Goal: Information Seeking & Learning: Check status

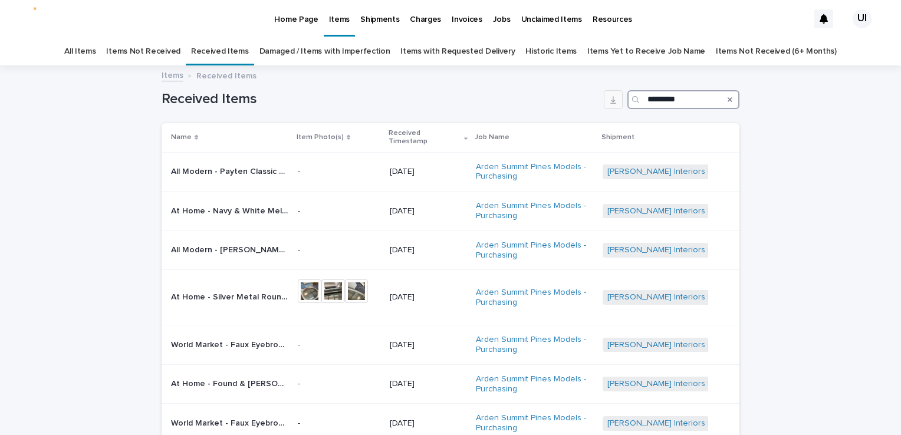
drag, startPoint x: 683, startPoint y: 103, endPoint x: 611, endPoint y: 104, distance: 72.0
click at [611, 104] on div "Received Items *********" at bounding box center [451, 99] width 578 height 19
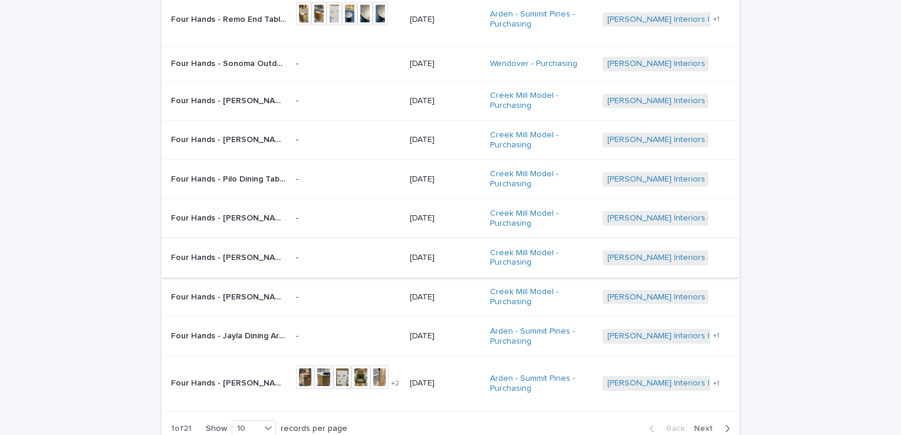
scroll to position [177, 0]
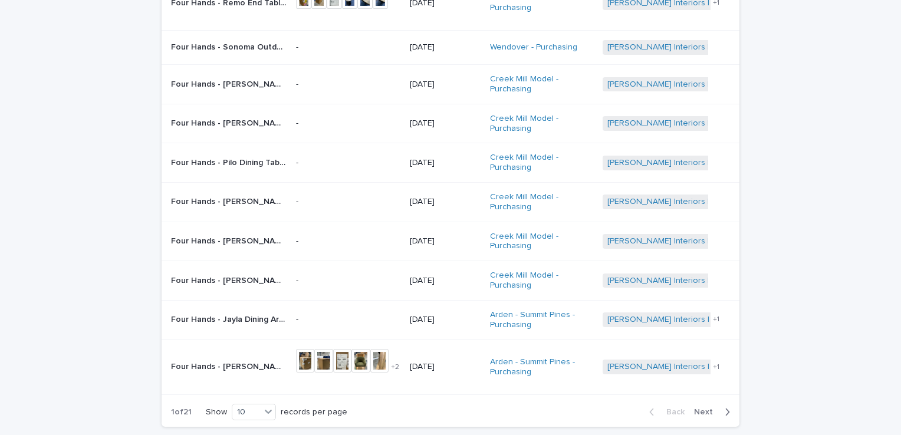
type input "****"
click at [700, 414] on span "Next" at bounding box center [707, 412] width 26 height 8
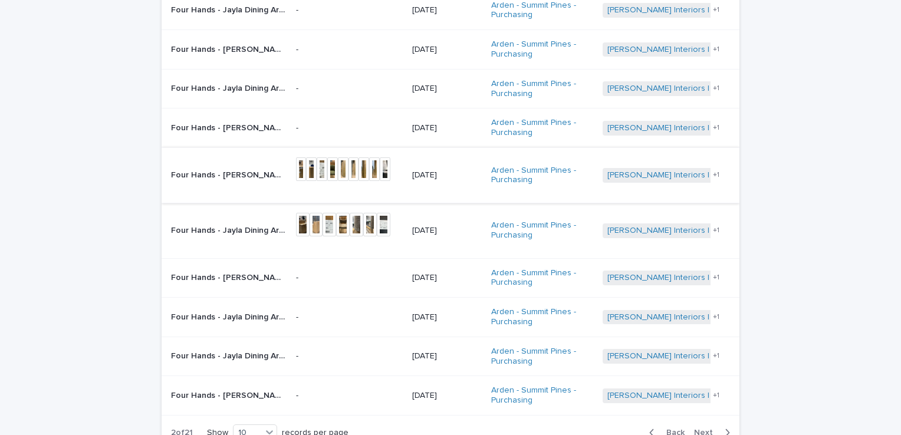
scroll to position [179, 0]
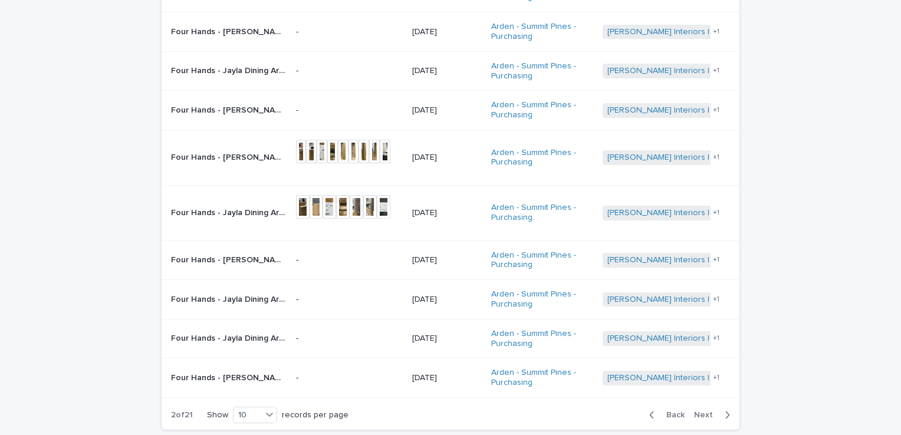
click at [701, 414] on span "Next" at bounding box center [707, 415] width 26 height 8
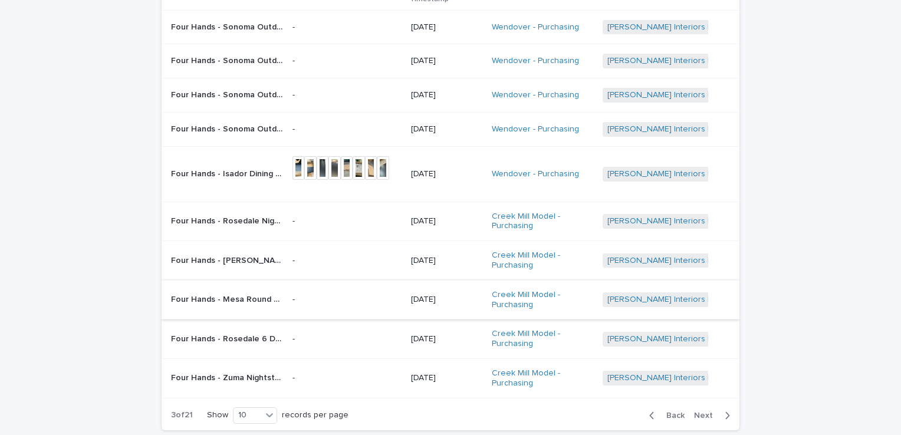
scroll to position [160, 0]
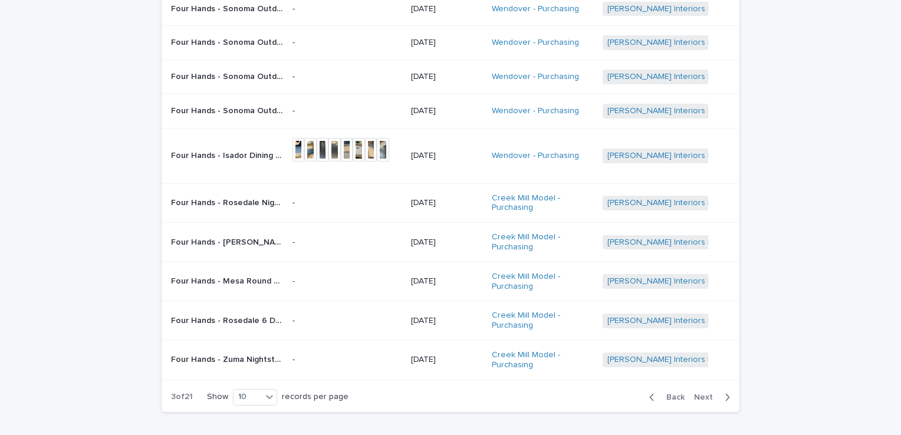
click at [702, 393] on span "Next" at bounding box center [707, 397] width 26 height 8
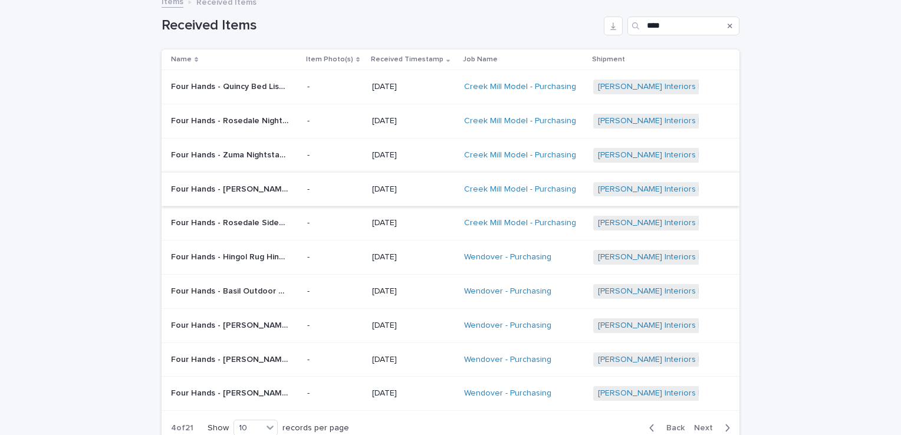
scroll to position [133, 0]
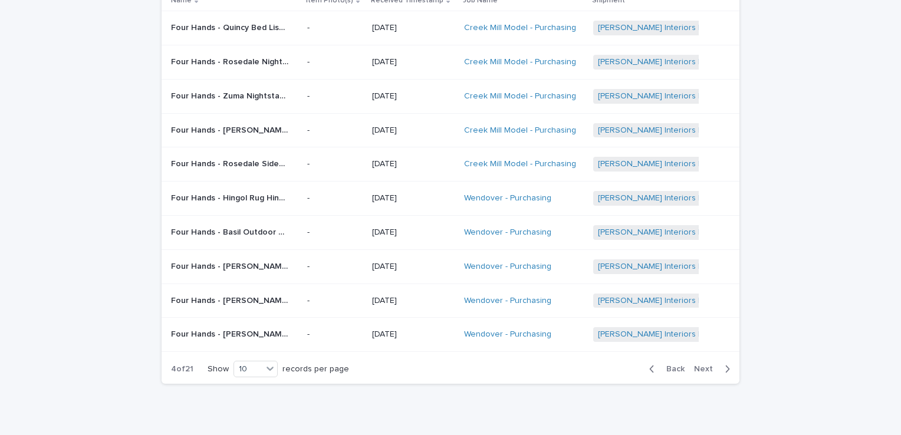
click at [696, 365] on span "Next" at bounding box center [707, 369] width 26 height 8
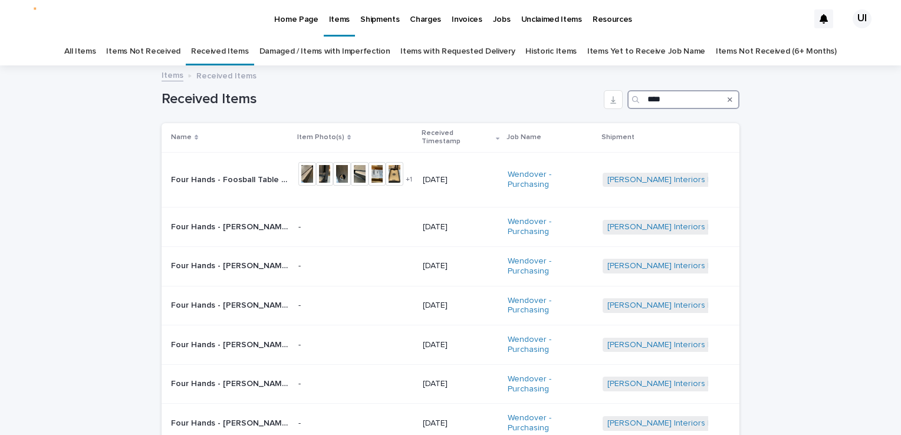
click at [660, 102] on input "****" at bounding box center [683, 99] width 112 height 19
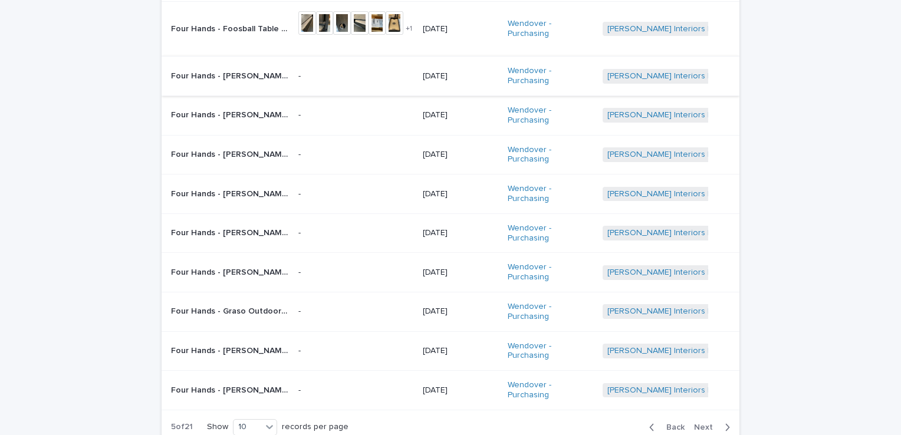
scroll to position [177, 0]
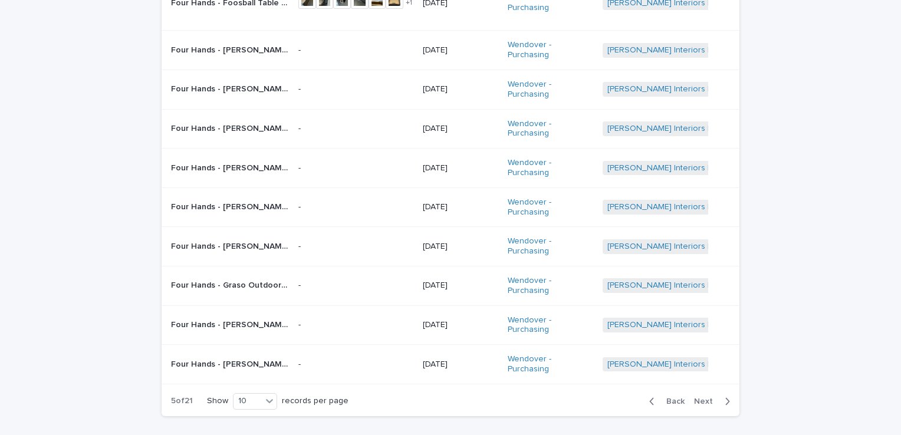
click at [695, 397] on span "Next" at bounding box center [707, 401] width 26 height 8
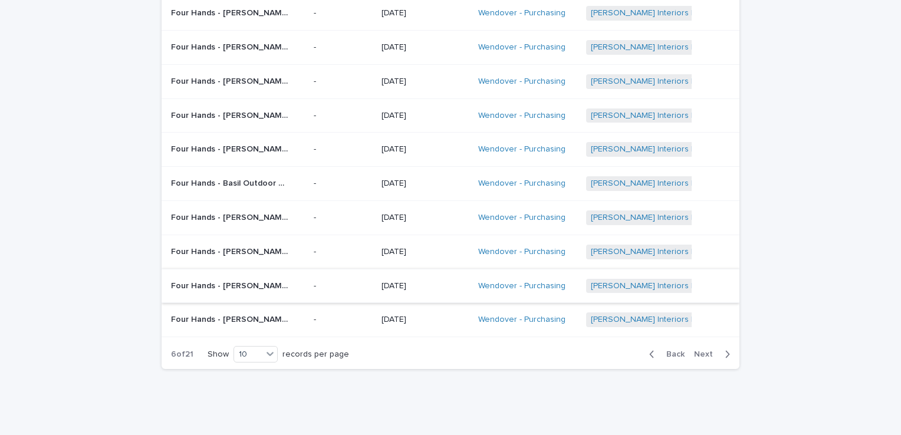
scroll to position [166, 0]
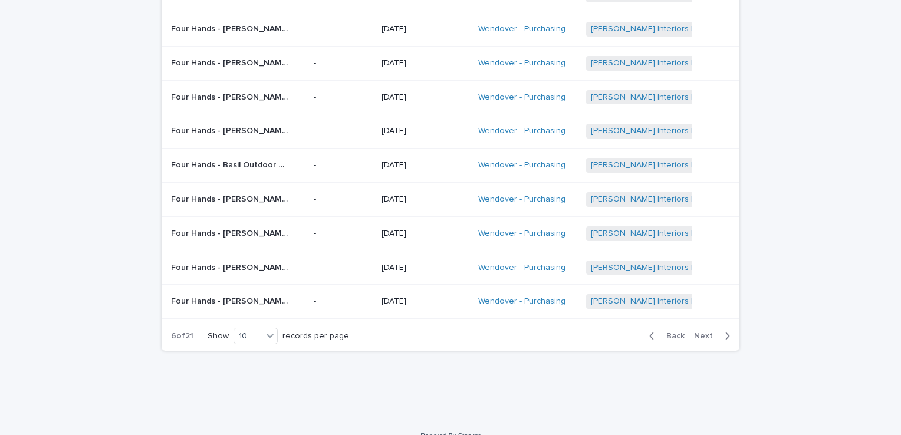
click at [706, 332] on span "Next" at bounding box center [707, 336] width 26 height 8
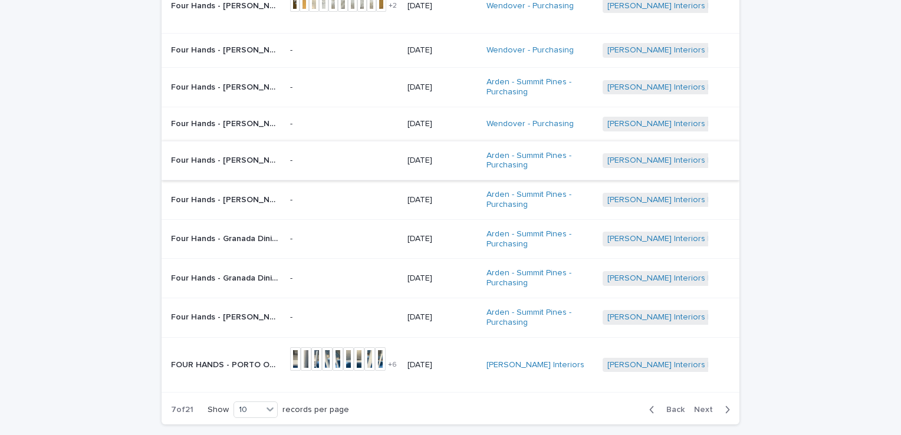
scroll to position [148, 0]
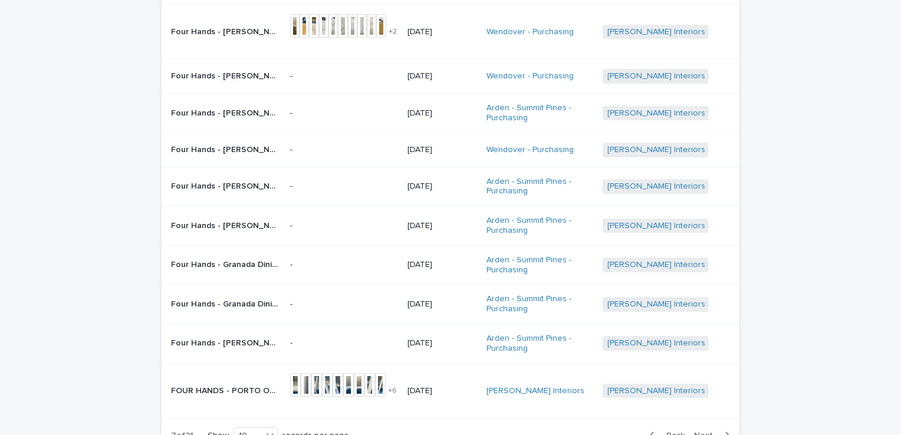
click at [10, 249] on div "Loading... Saving… Loading... Saving… Received Items **** Name Item Photo(s) Re…" at bounding box center [450, 219] width 901 height 601
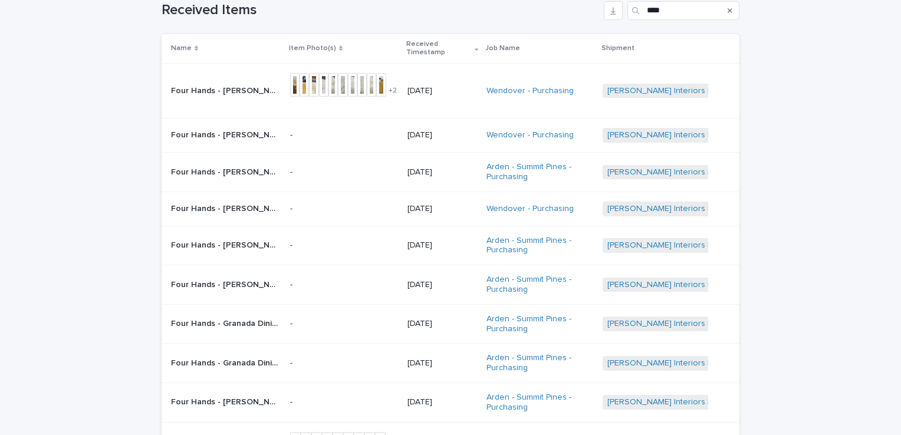
click at [28, 269] on div "Loading... Saving… Loading... Saving… Received Items **** Name Item Photo(s) Re…" at bounding box center [450, 278] width 901 height 601
click at [28, 51] on div "Loading... Saving… Loading... Saving… Received Items **** Name Item Photo(s) Re…" at bounding box center [450, 278] width 901 height 601
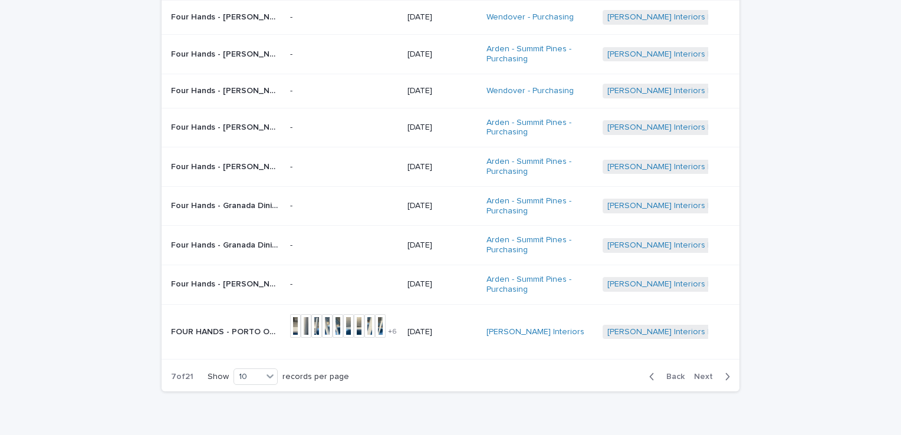
click at [670, 374] on span "Back" at bounding box center [671, 377] width 25 height 8
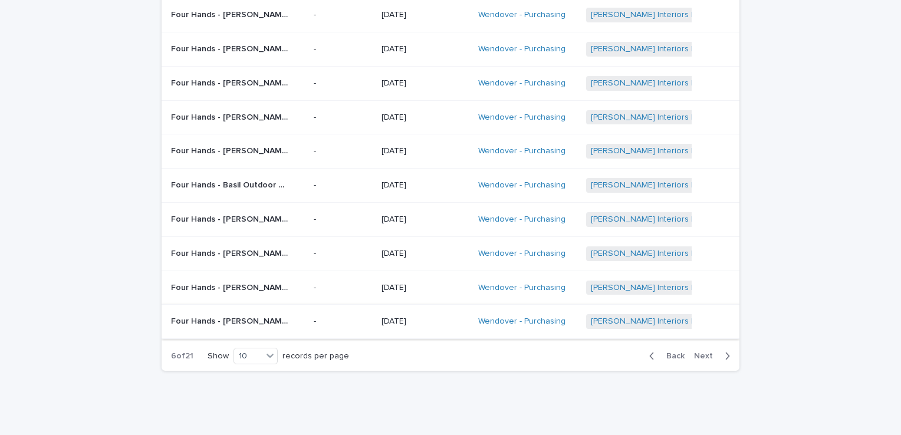
scroll to position [166, 0]
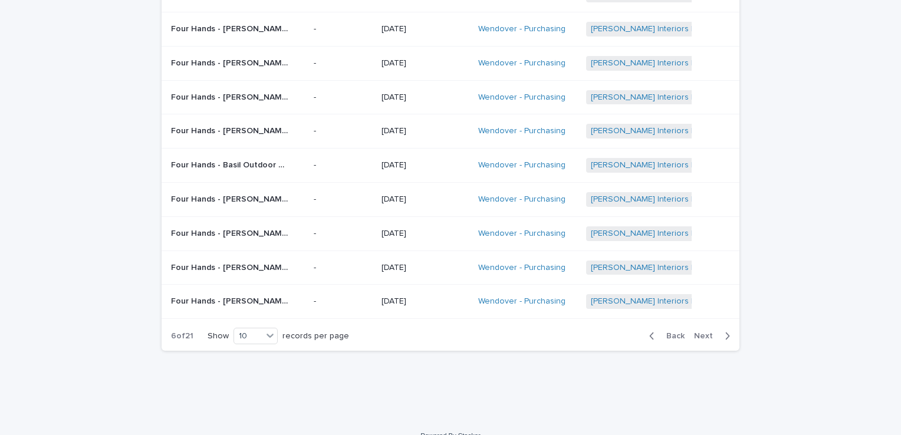
click at [9, 67] on div "Loading... Saving… Loading... Saving… Received Items **** Name Item Photo(s) Re…" at bounding box center [450, 160] width 901 height 518
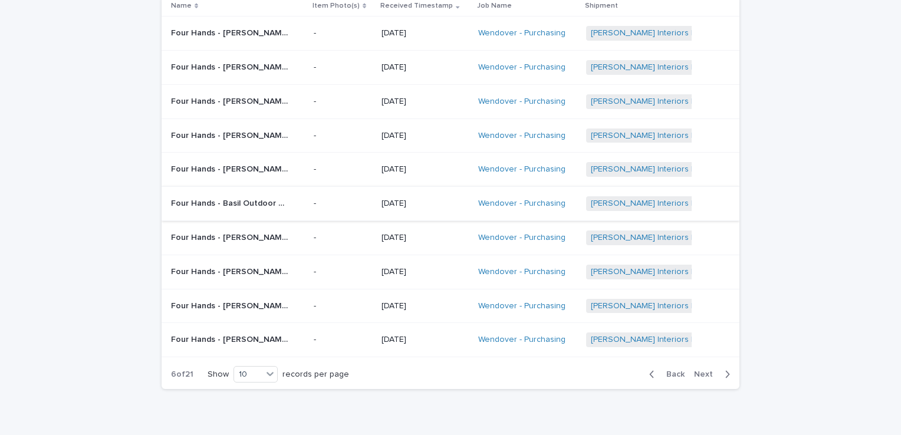
scroll to position [107, 0]
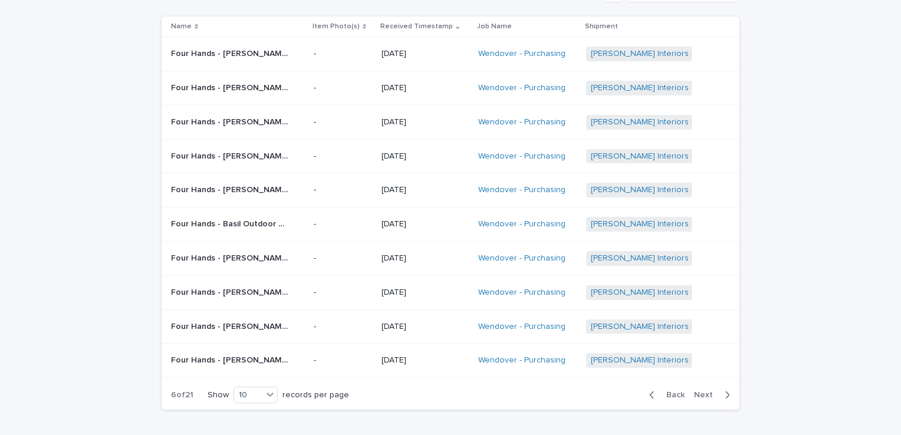
click at [7, 119] on div "Loading... Saving… Loading... Saving… Received Items **** Name Item Photo(s) Re…" at bounding box center [450, 219] width 901 height 518
click at [17, 183] on div "Loading... Saving… Loading... Saving… Received Items **** Name Item Photo(s) Re…" at bounding box center [450, 219] width 901 height 518
drag, startPoint x: 882, startPoint y: 117, endPoint x: 874, endPoint y: 114, distance: 8.2
click at [877, 118] on div "Loading... Saving… Loading... Saving… Received Items **** Name Item Photo(s) Re…" at bounding box center [450, 219] width 901 height 518
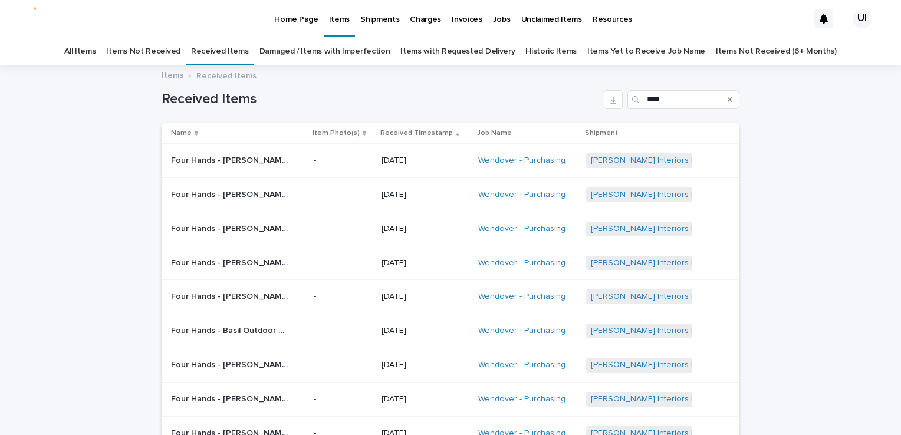
click at [722, 97] on div "Search" at bounding box center [730, 99] width 19 height 19
click at [728, 100] on icon "Search" at bounding box center [730, 99] width 5 height 5
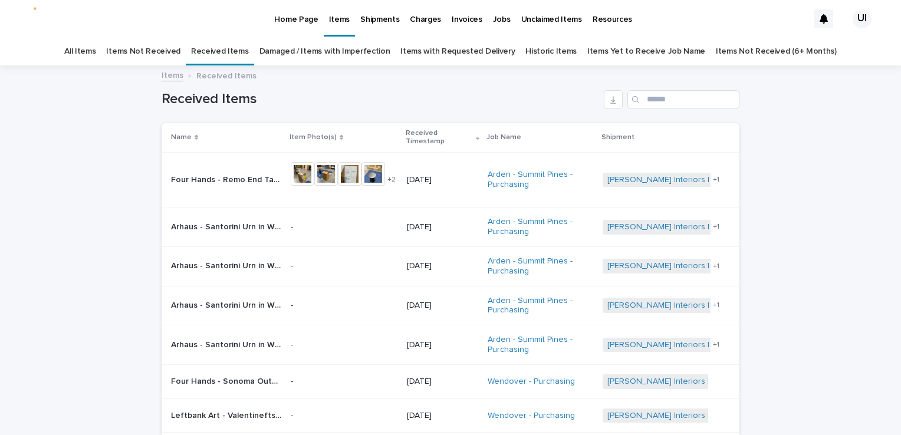
click at [285, 22] on p "Home Page" at bounding box center [296, 12] width 44 height 25
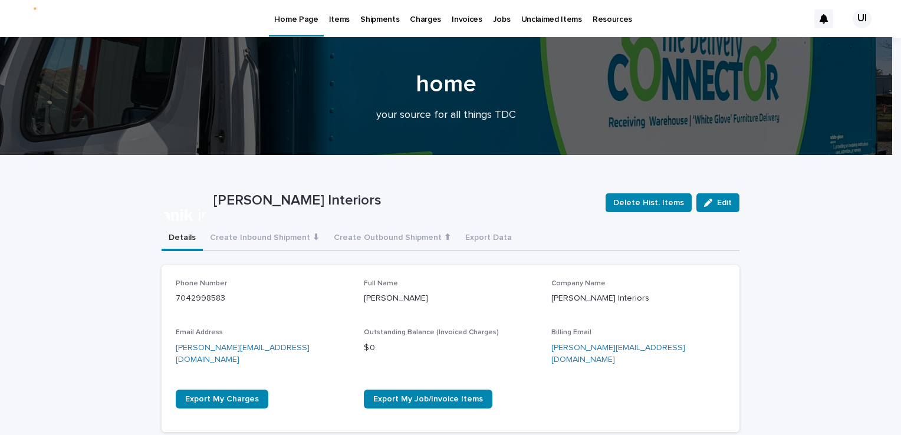
click at [344, 18] on p "Items" at bounding box center [339, 12] width 21 height 25
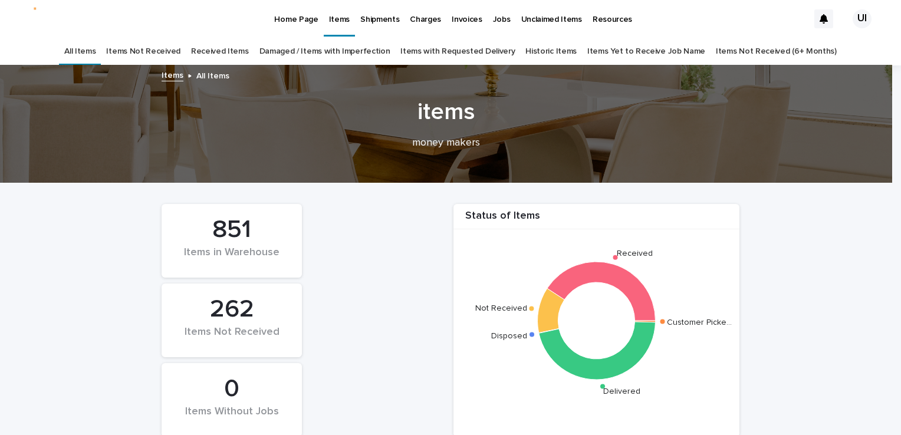
click at [521, 13] on p "Unclaimed Items" at bounding box center [551, 12] width 61 height 25
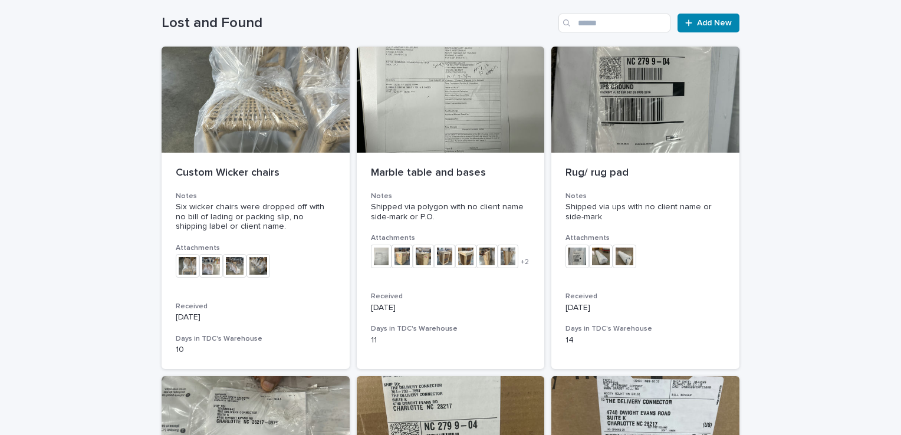
scroll to position [177, 0]
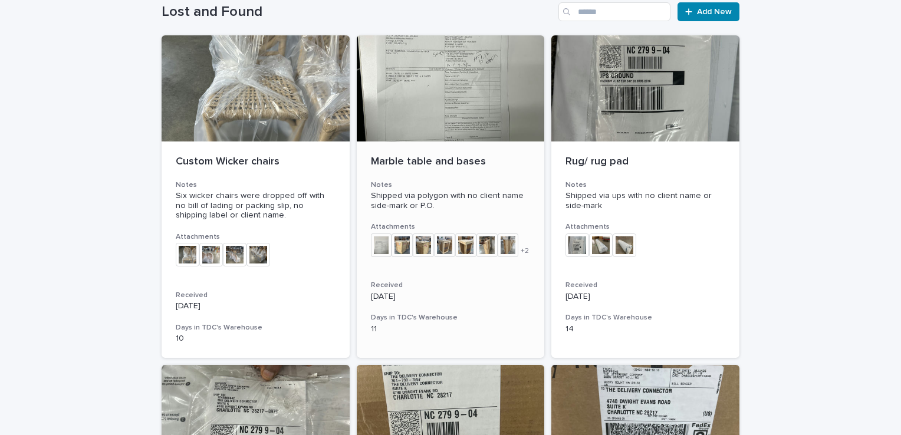
click at [444, 239] on img at bounding box center [444, 245] width 21 height 24
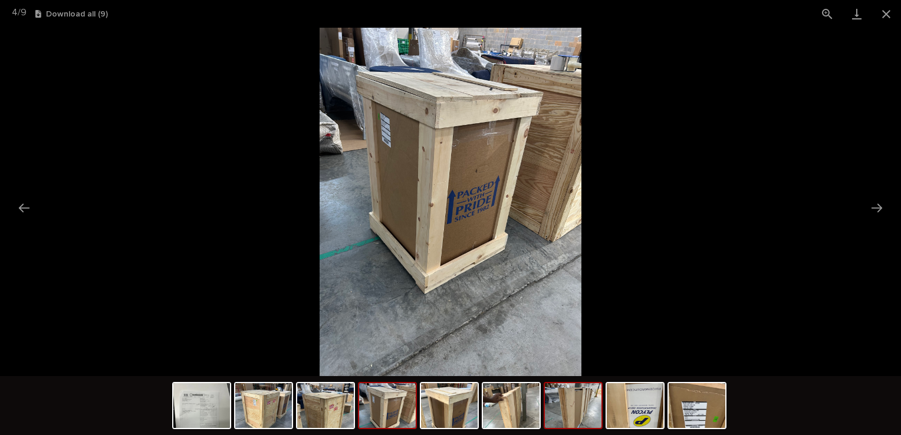
click at [586, 407] on img at bounding box center [573, 405] width 57 height 45
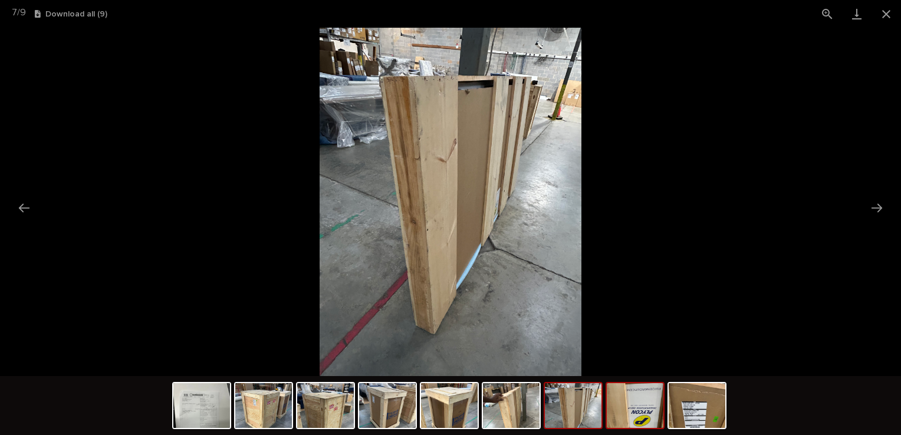
click at [627, 418] on img at bounding box center [635, 405] width 57 height 45
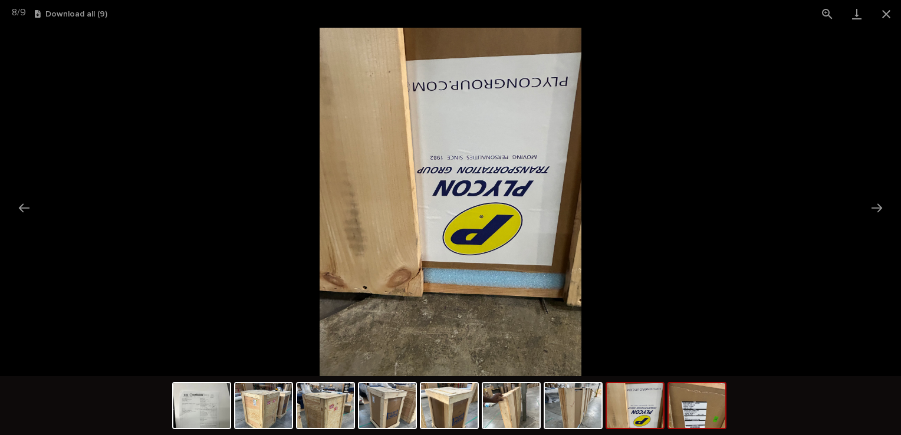
click at [693, 412] on img at bounding box center [697, 405] width 57 height 45
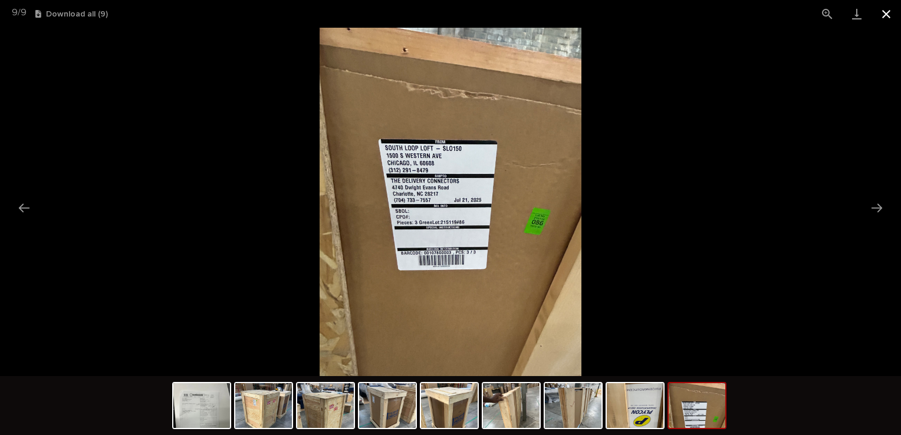
click at [877, 12] on button "Close gallery" at bounding box center [885, 14] width 29 height 28
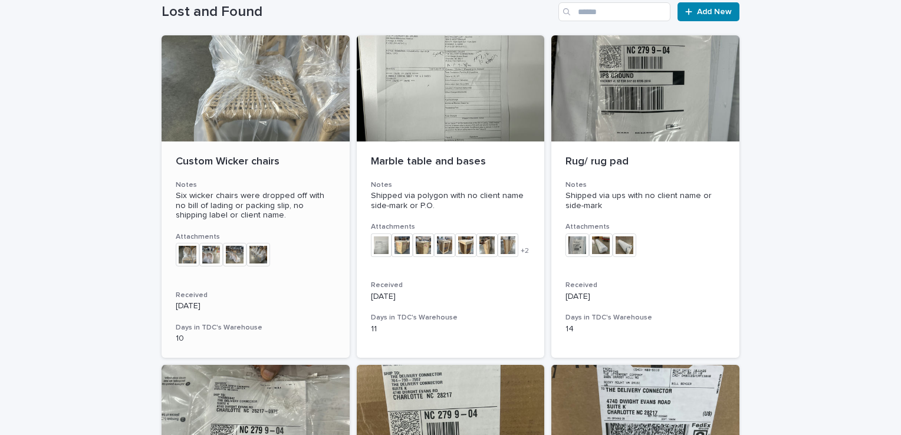
click at [195, 134] on div at bounding box center [256, 88] width 188 height 106
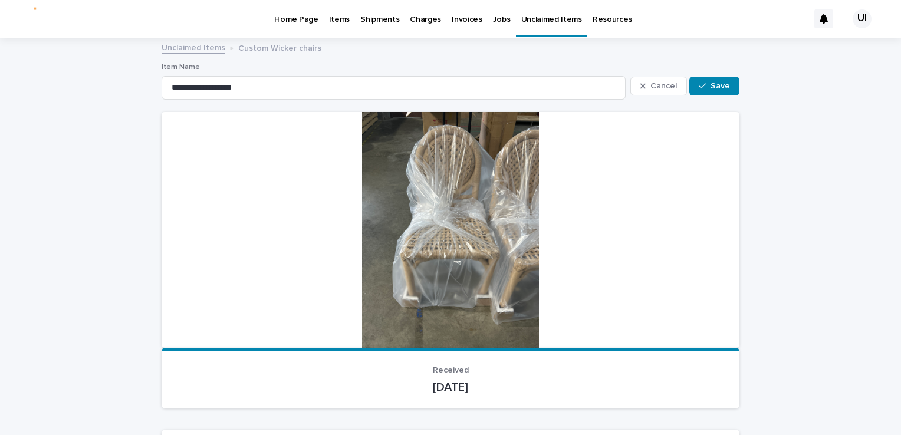
click at [468, 256] on div at bounding box center [451, 230] width 578 height 236
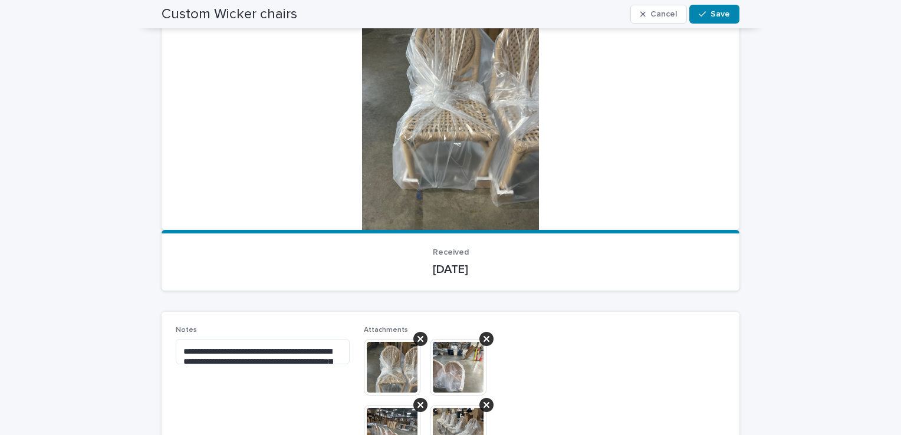
scroll to position [236, 0]
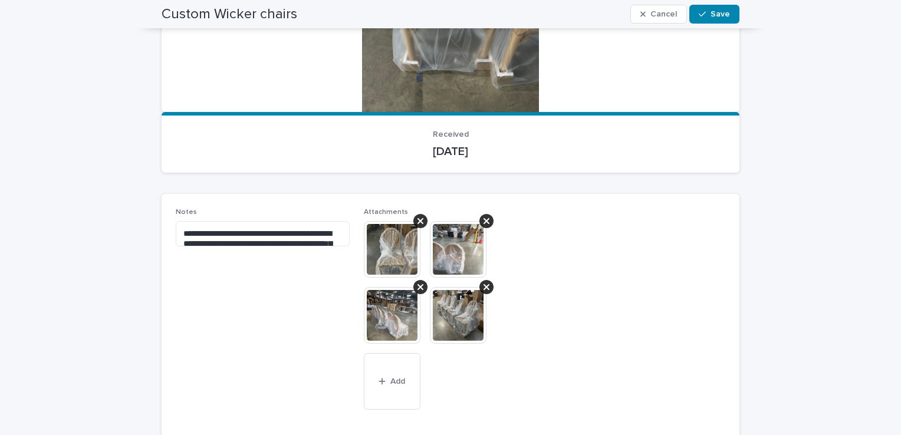
click at [434, 320] on img at bounding box center [458, 315] width 57 height 57
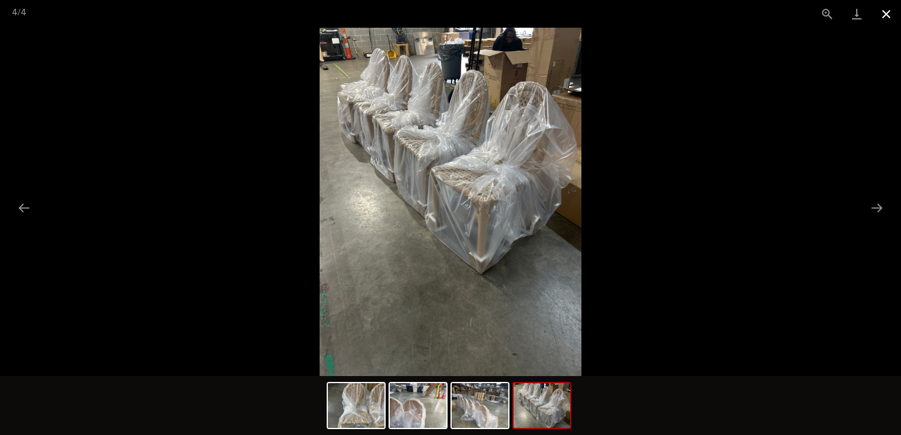
click at [881, 11] on button "Close gallery" at bounding box center [885, 14] width 29 height 28
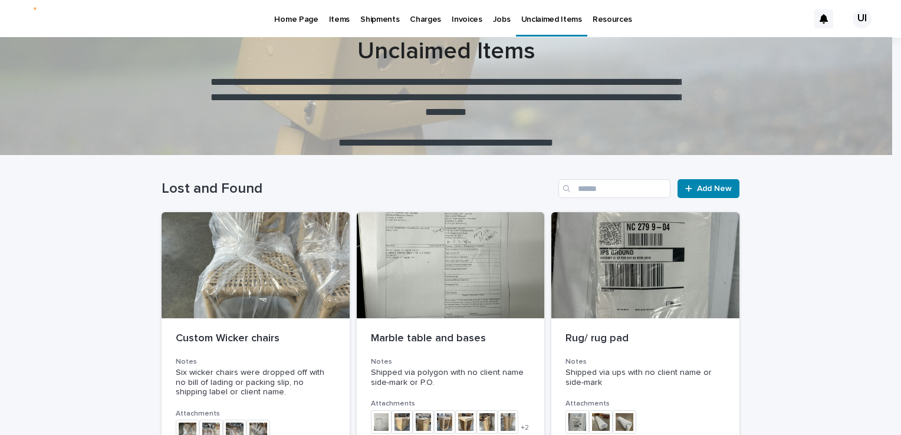
click at [330, 17] on p "Items" at bounding box center [339, 12] width 21 height 25
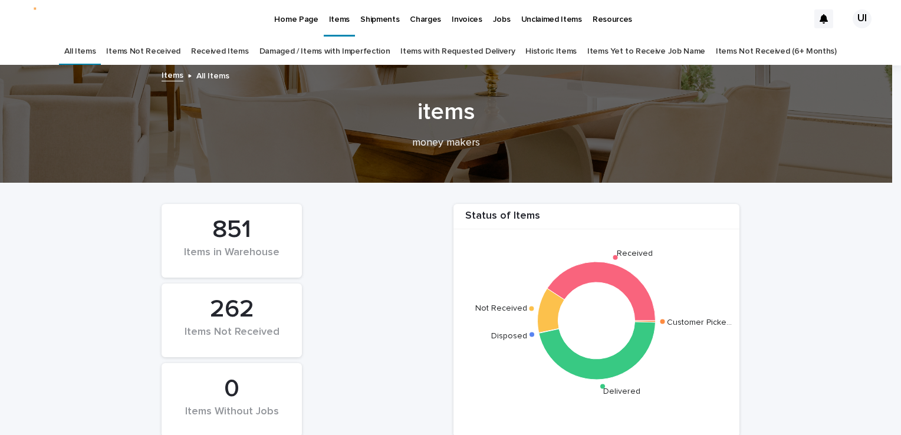
click at [249, 53] on link "Received Items" at bounding box center [220, 52] width 58 height 28
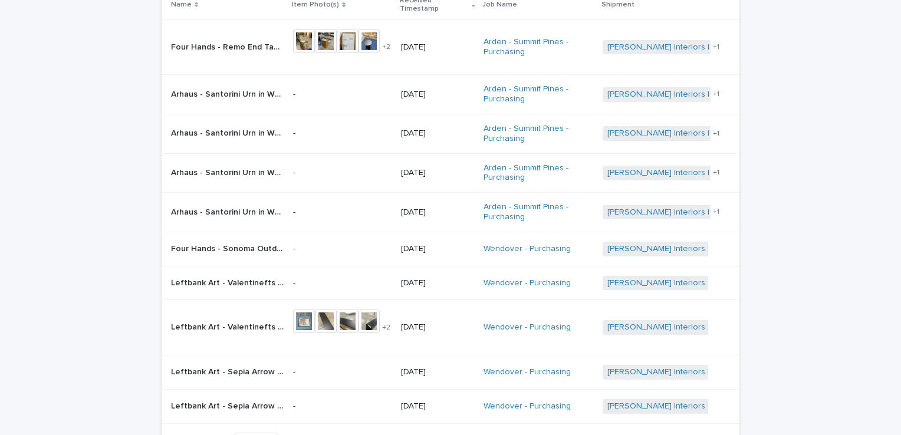
scroll to position [118, 0]
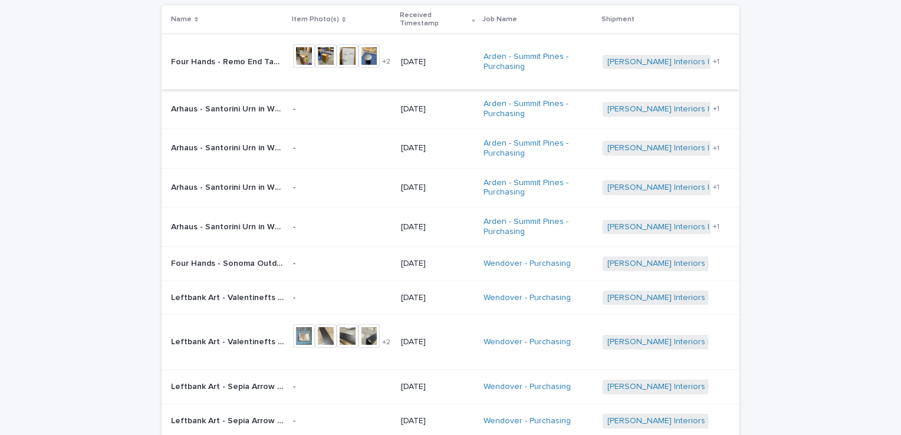
click at [297, 55] on img at bounding box center [304, 56] width 22 height 24
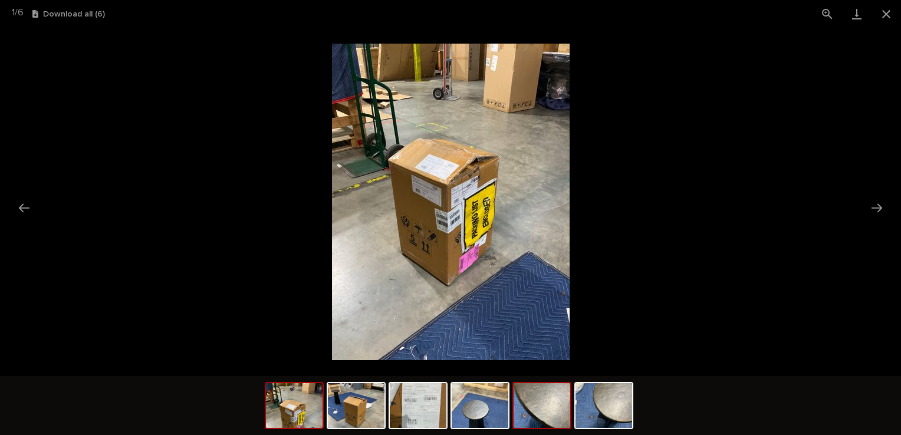
click at [525, 422] on img at bounding box center [542, 405] width 57 height 45
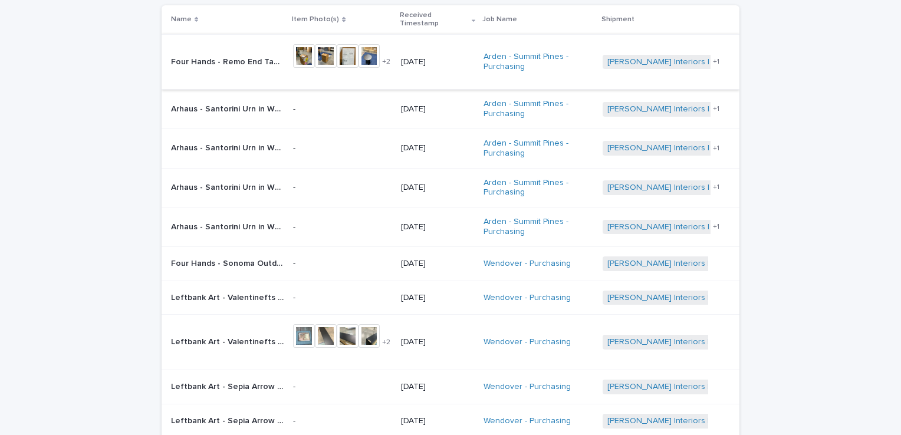
click at [370, 53] on img at bounding box center [369, 56] width 22 height 24
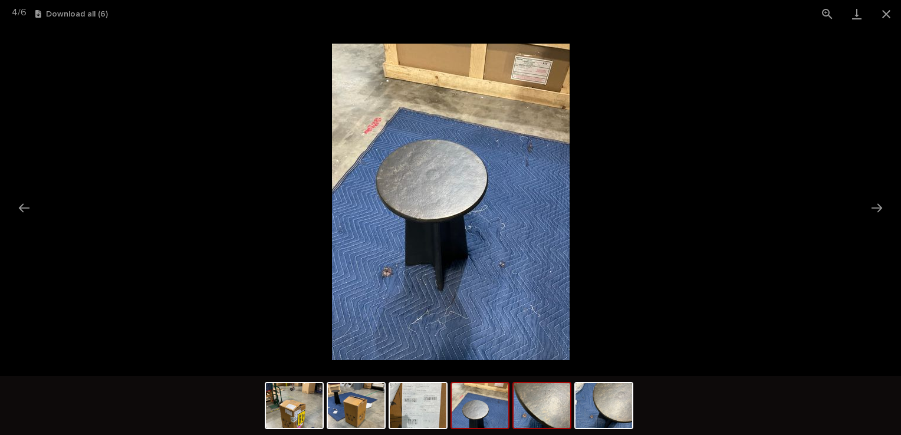
click at [545, 421] on img at bounding box center [542, 405] width 57 height 45
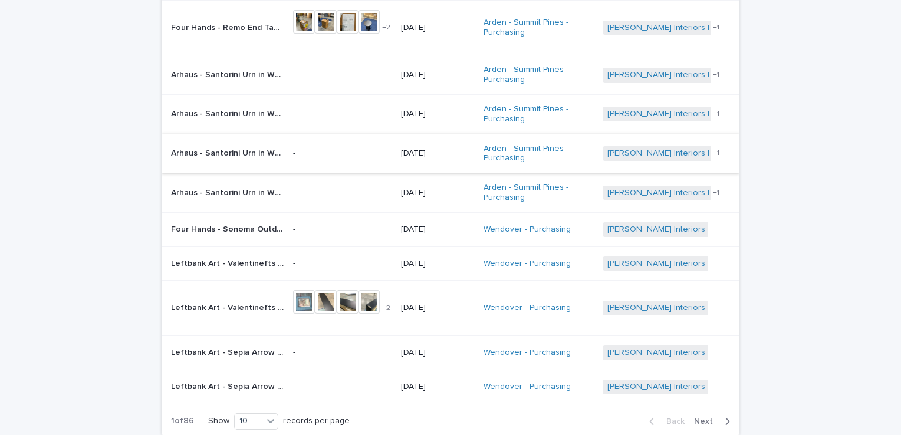
scroll to position [135, 0]
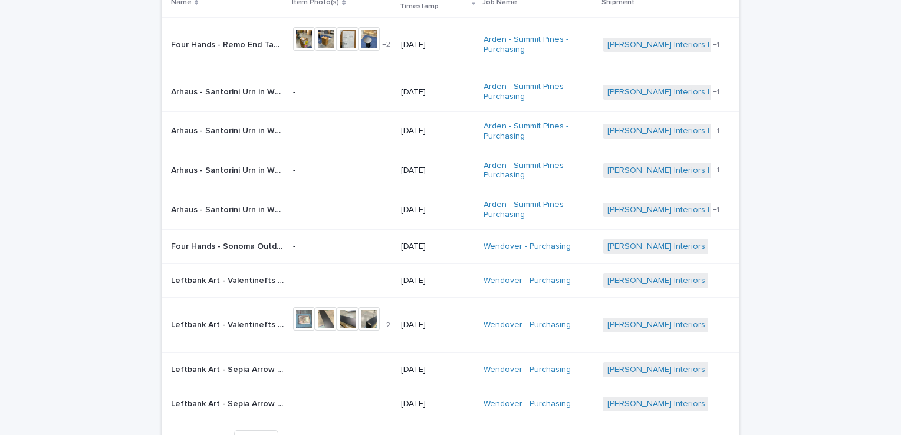
click at [249, 322] on p "Leftbank Art - Valentinefts Letter III 52GCJK1577-F 40*53 black gallery float |…" at bounding box center [228, 324] width 115 height 12
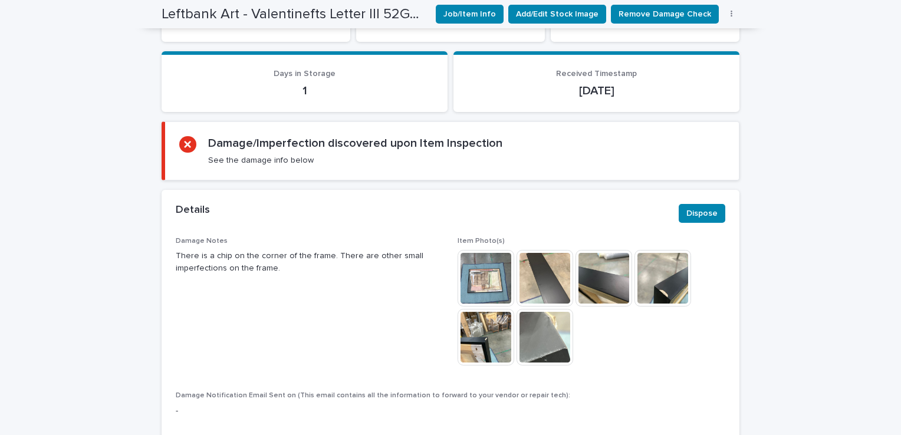
scroll to position [472, 0]
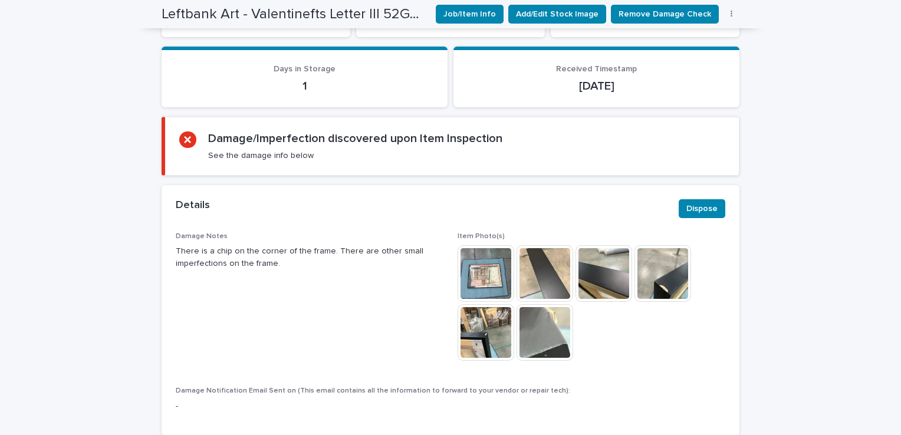
click at [672, 277] on img at bounding box center [662, 273] width 57 height 57
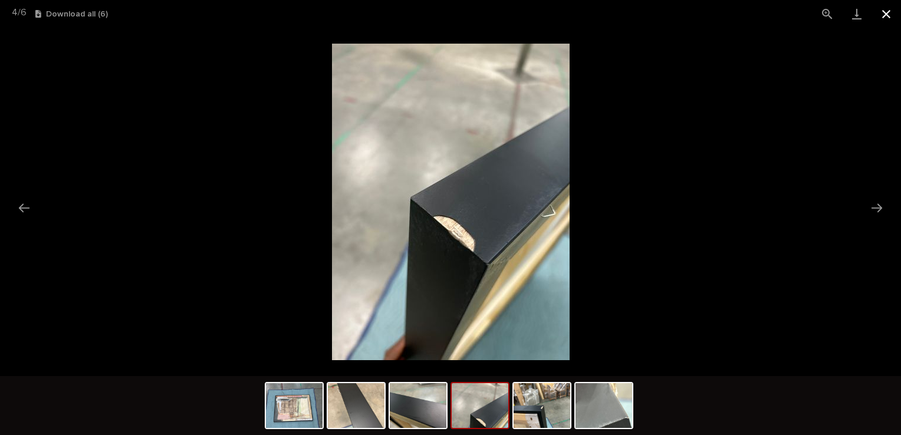
click at [876, 18] on button "Close gallery" at bounding box center [885, 14] width 29 height 28
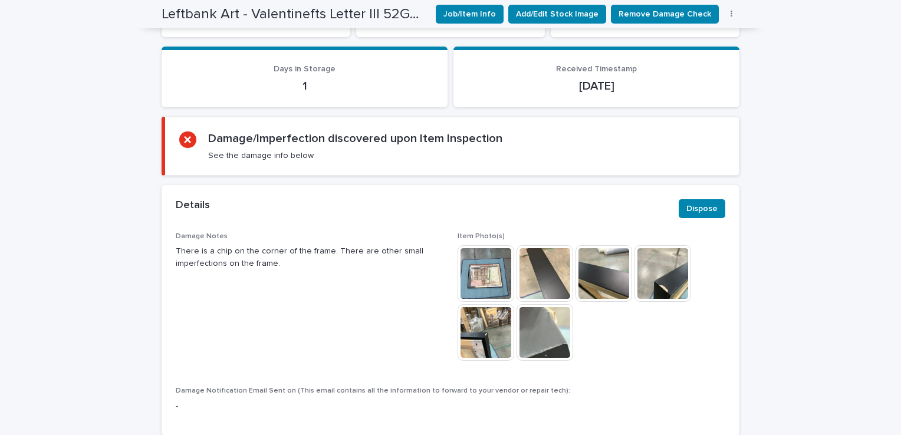
click at [655, 287] on img at bounding box center [662, 273] width 57 height 57
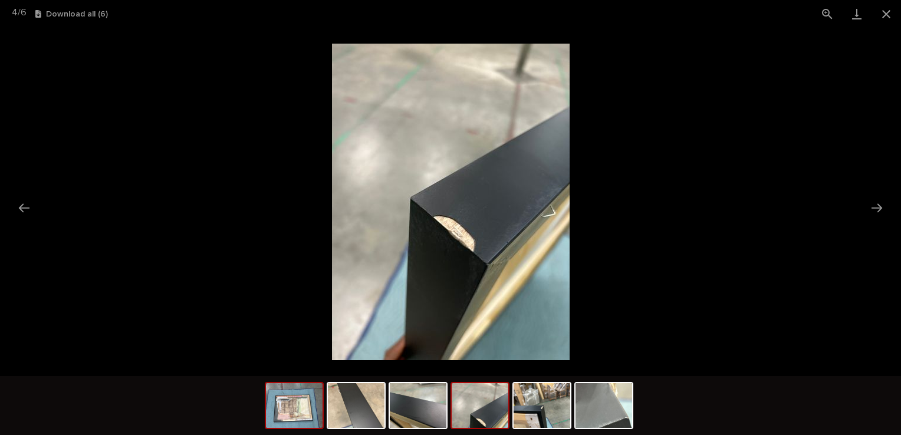
click at [304, 412] on img at bounding box center [294, 405] width 57 height 45
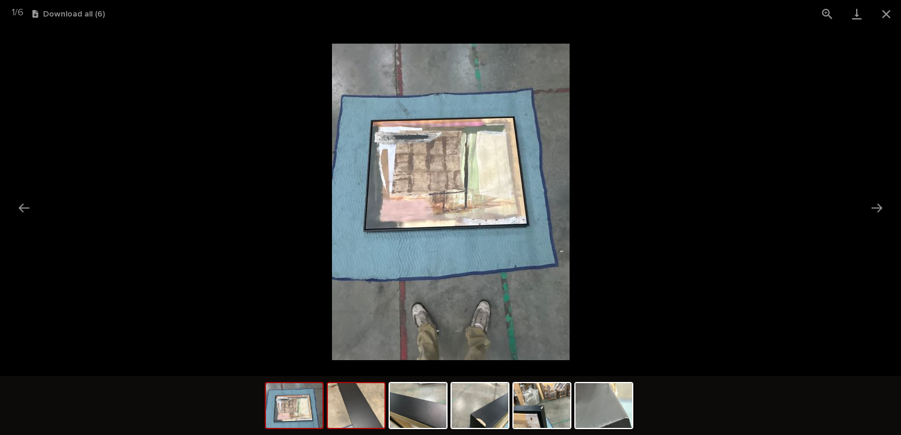
click at [360, 407] on img at bounding box center [356, 405] width 57 height 45
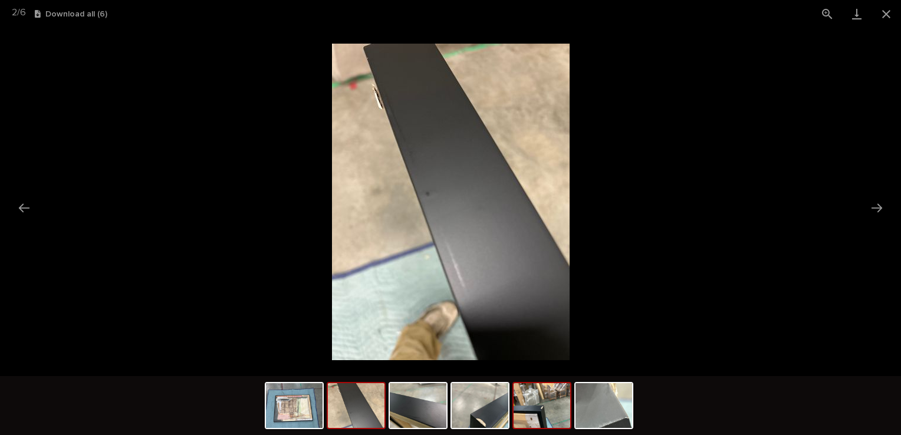
click at [550, 394] on img at bounding box center [542, 405] width 57 height 45
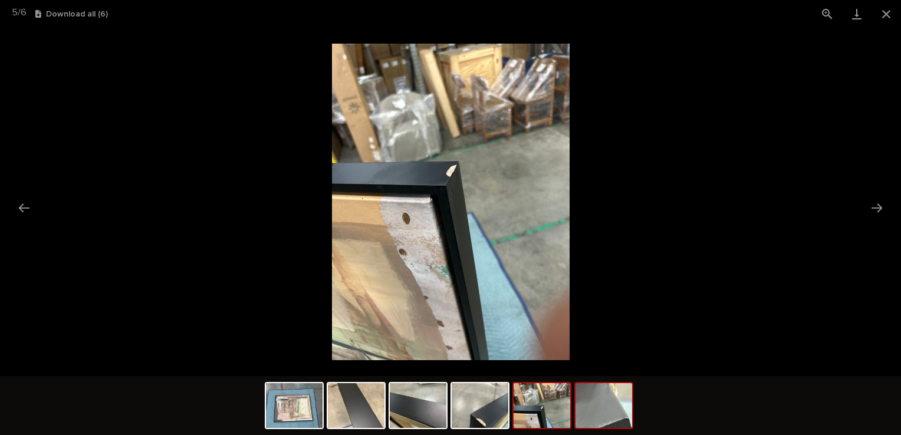
click at [595, 397] on img at bounding box center [603, 405] width 57 height 45
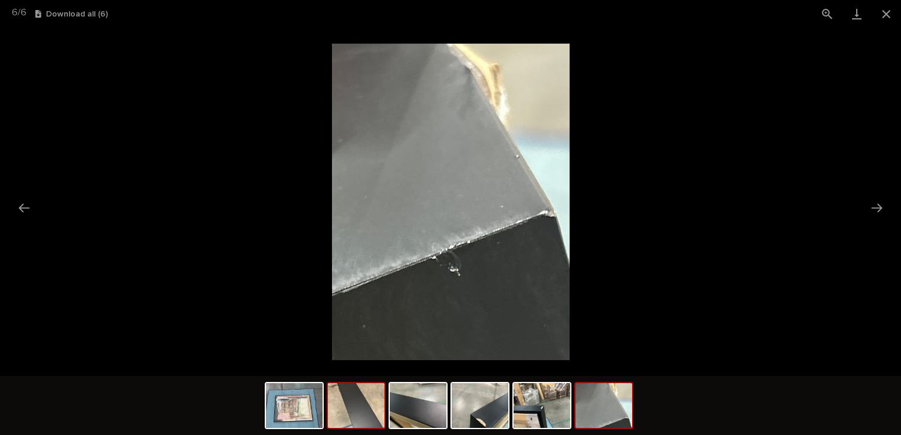
click at [366, 406] on img at bounding box center [356, 405] width 57 height 45
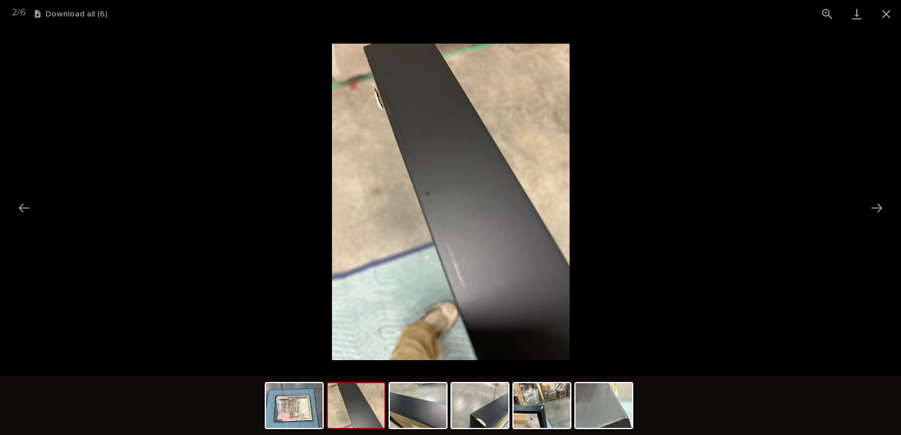
scroll to position [0, 0]
click at [413, 401] on img at bounding box center [418, 405] width 57 height 45
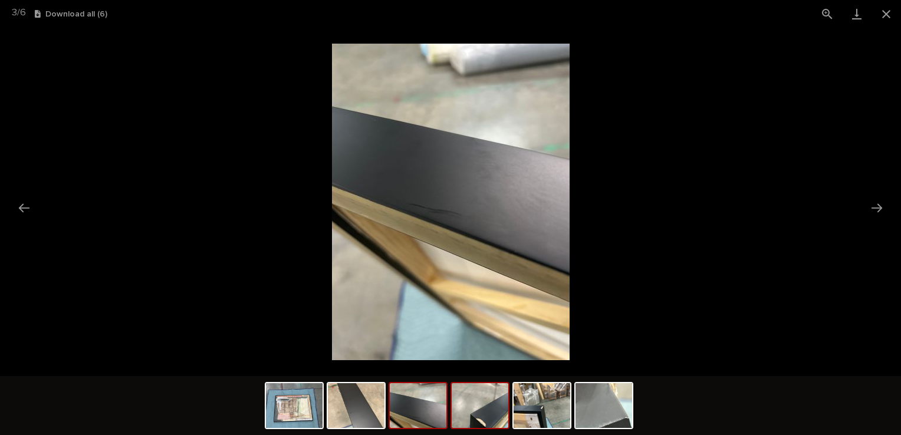
click at [485, 408] on img at bounding box center [480, 405] width 57 height 45
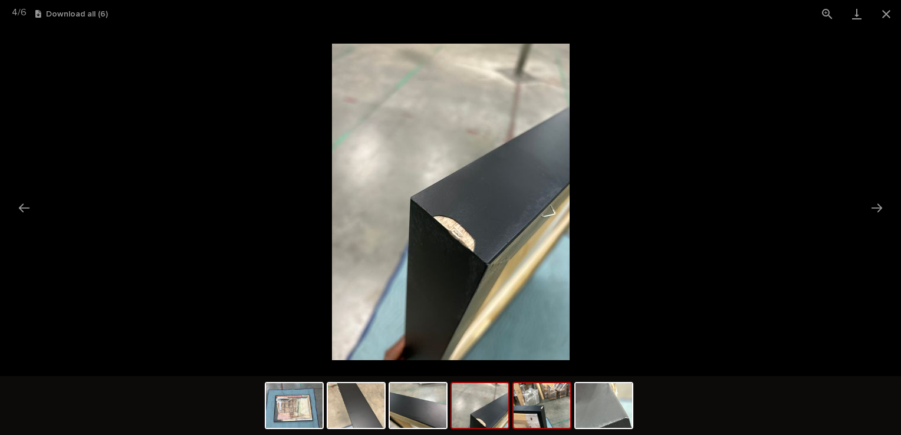
click at [526, 394] on img at bounding box center [542, 405] width 57 height 45
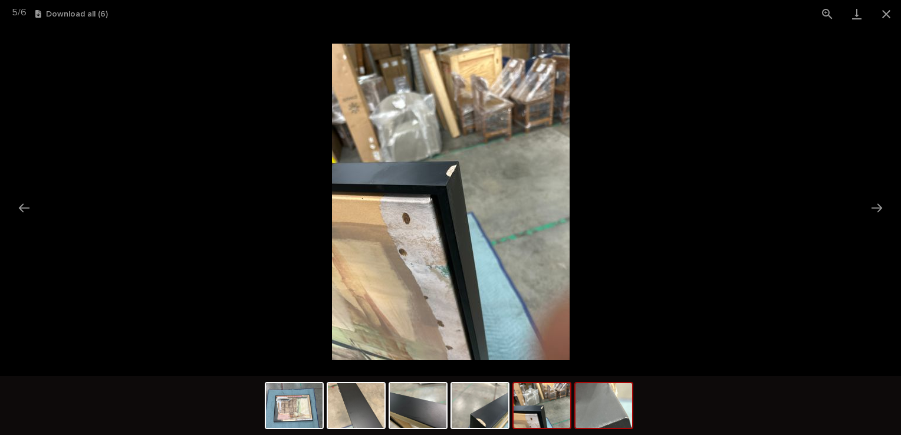
click at [611, 402] on img at bounding box center [603, 405] width 57 height 45
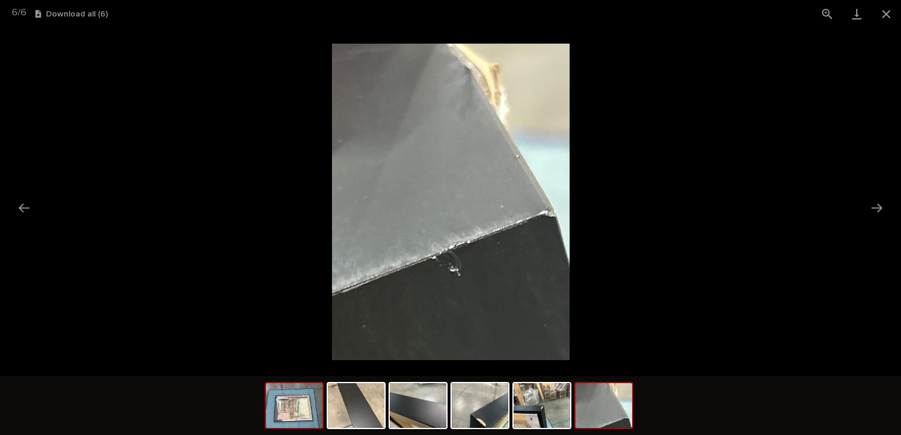
click at [304, 400] on img at bounding box center [294, 405] width 57 height 45
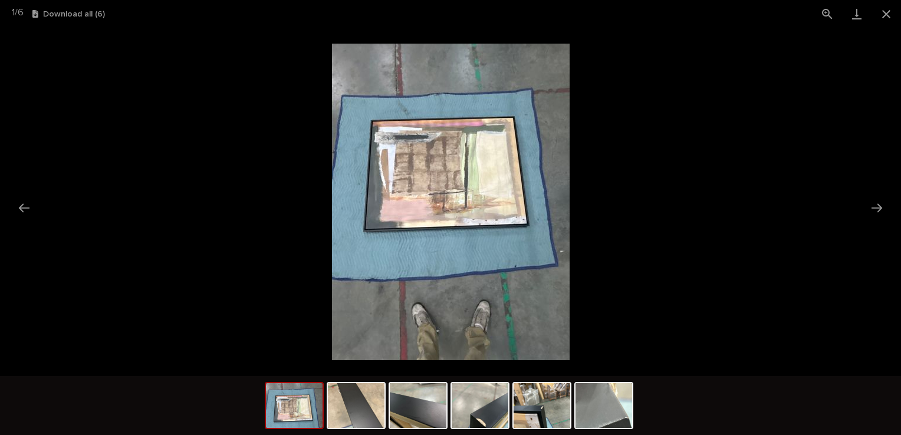
click at [26, 39] on picture at bounding box center [450, 202] width 901 height 348
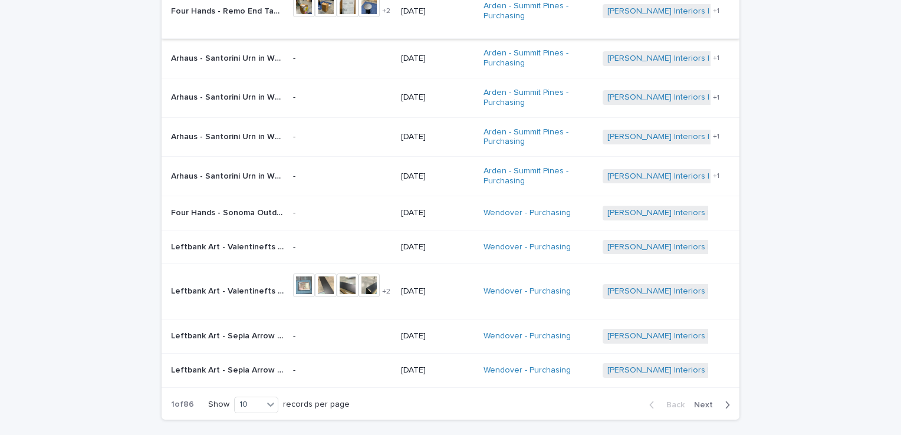
scroll to position [177, 0]
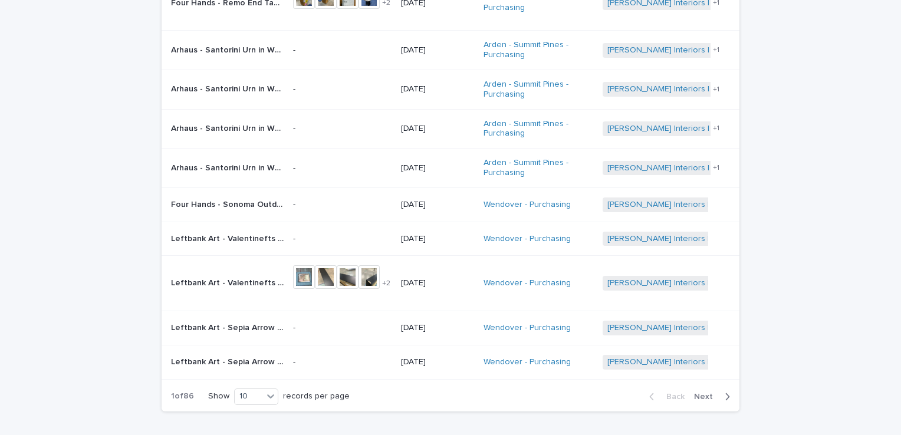
click at [189, 274] on div "Leftbank Art - Valentinefts Letter III 52GCJK1577-F 40*53 black gallery float |…" at bounding box center [227, 283] width 113 height 19
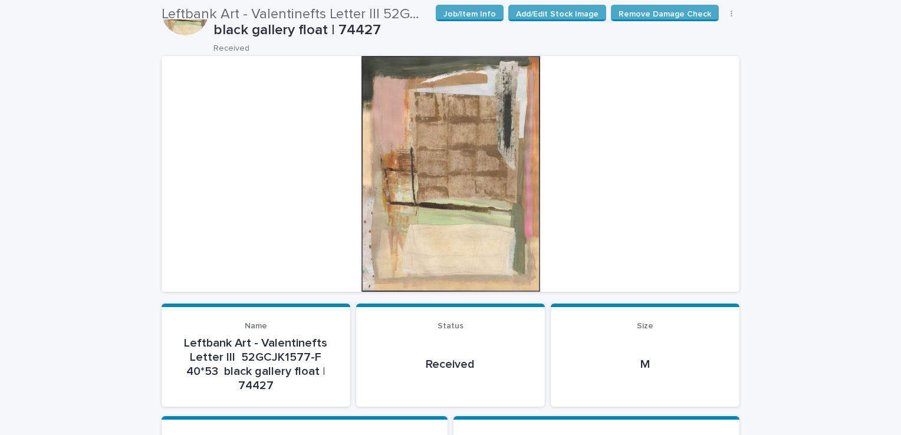
scroll to position [38, 0]
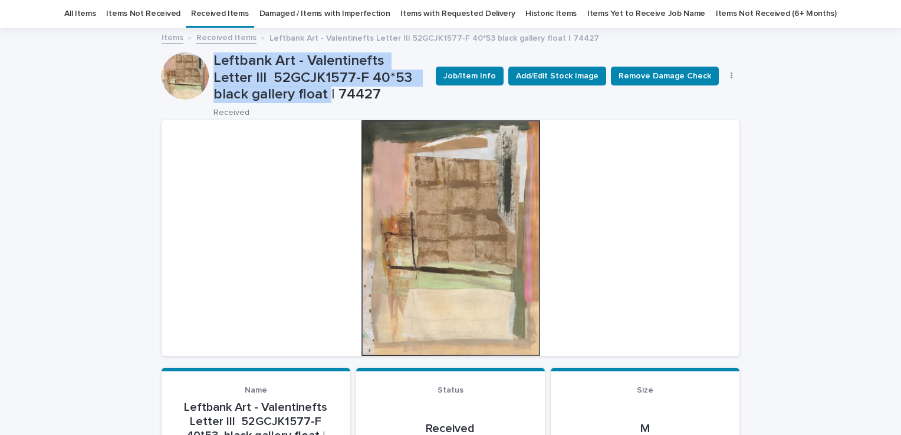
drag, startPoint x: 208, startPoint y: 58, endPoint x: 241, endPoint y: 97, distance: 51.1
click at [241, 97] on div "Leftbank Art - Valentinefts Letter III 52GCJK1577-F 40*53 black gallery float |…" at bounding box center [451, 84] width 578 height 65
drag, startPoint x: 241, startPoint y: 97, endPoint x: 221, endPoint y: 77, distance: 28.4
copy div "Leftbank Art - Valentinefts Letter III 52GCJK1577-F 40*53 black gallery float"
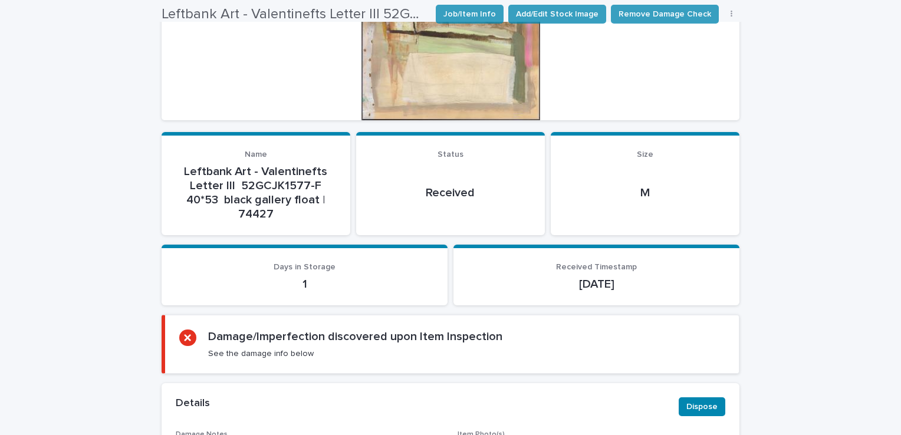
scroll to position [450, 0]
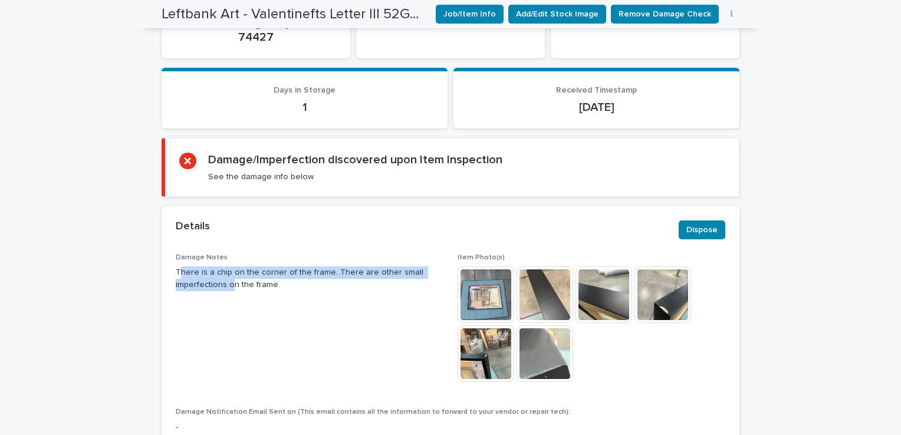
drag, startPoint x: 175, startPoint y: 265, endPoint x: 226, endPoint y: 289, distance: 56.5
click at [226, 289] on p "There is a chip on the corner of the frame. There are other small imperfections…" at bounding box center [310, 279] width 268 height 25
drag, startPoint x: 226, startPoint y: 289, endPoint x: 128, endPoint y: 270, distance: 100.3
drag, startPoint x: 170, startPoint y: 267, endPoint x: 275, endPoint y: 293, distance: 108.1
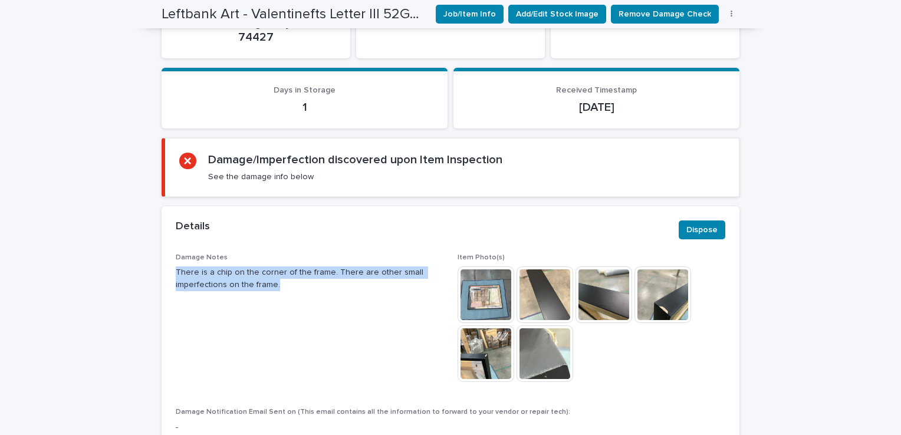
click at [275, 293] on div "Damage Notes There is a chip on the corner of the frame. There are other small …" at bounding box center [451, 356] width 578 height 204
drag, startPoint x: 275, startPoint y: 293, endPoint x: 261, endPoint y: 288, distance: 14.4
copy p "There is a chip on the corner of the frame. There are other small imperfections…"
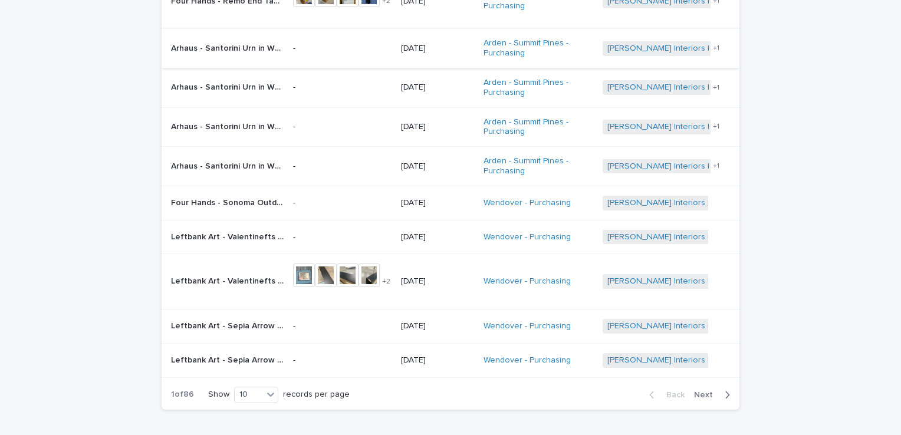
scroll to position [215, 0]
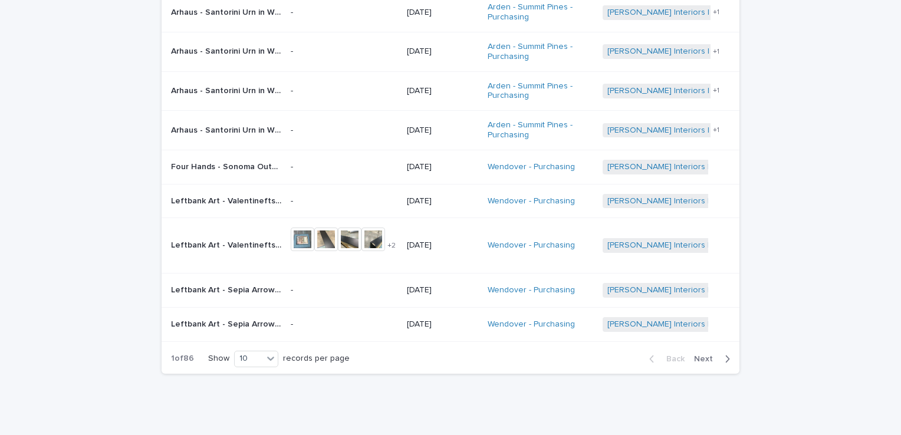
click at [389, 245] on span "+ 2" at bounding box center [391, 245] width 8 height 7
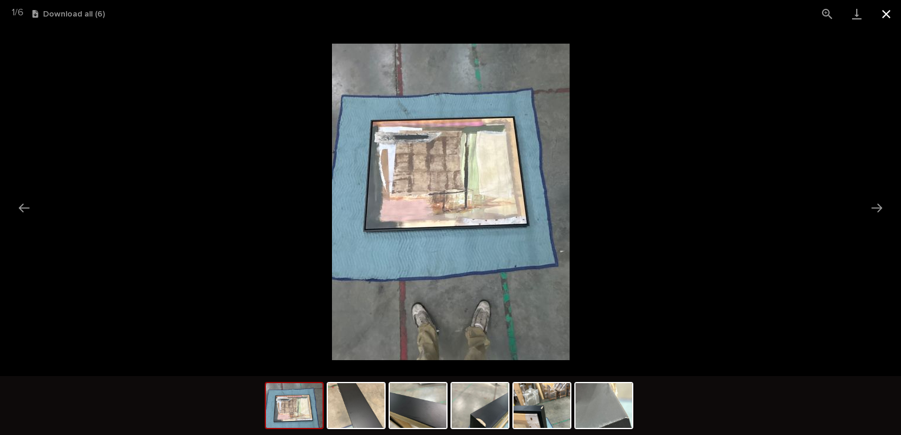
click at [883, 6] on button "Close gallery" at bounding box center [885, 14] width 29 height 28
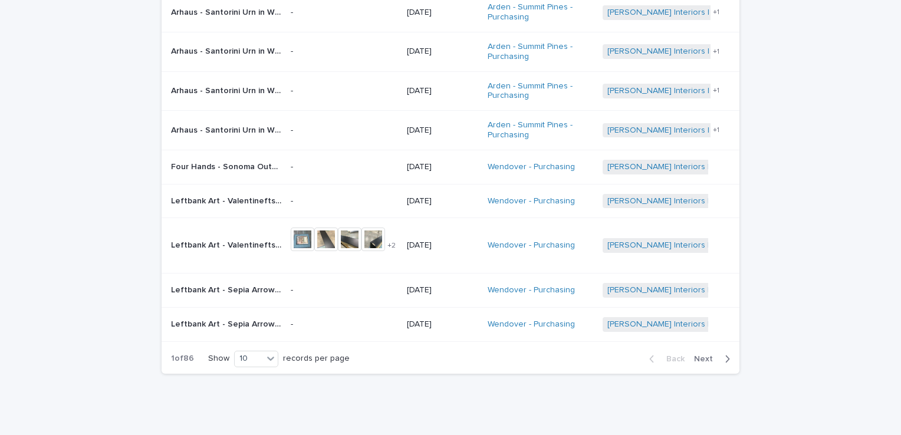
click at [702, 355] on span "Next" at bounding box center [707, 359] width 26 height 8
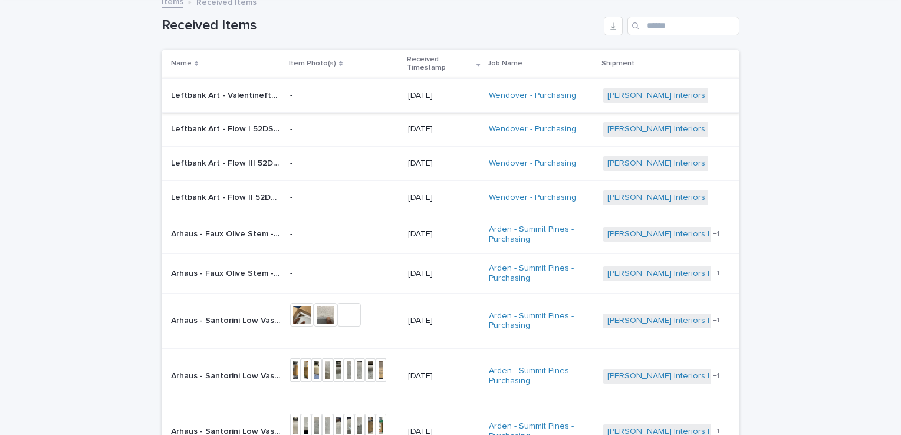
scroll to position [54, 0]
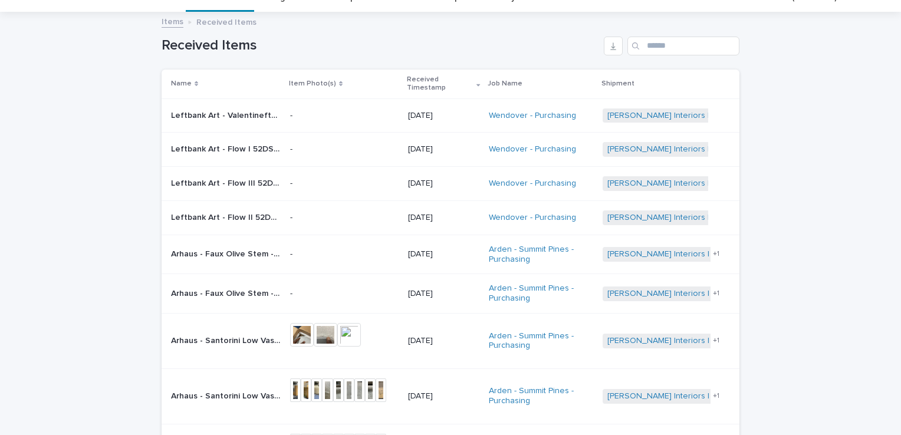
click at [264, 115] on p "Leftbank Art - Valentinefts Letter II 52GCJK1576-C 40*53 black gallery float | …" at bounding box center [227, 114] width 112 height 12
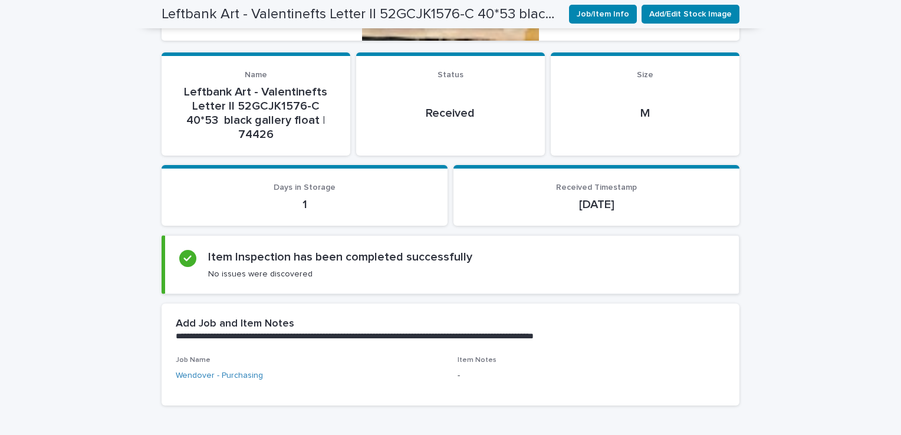
scroll to position [729, 0]
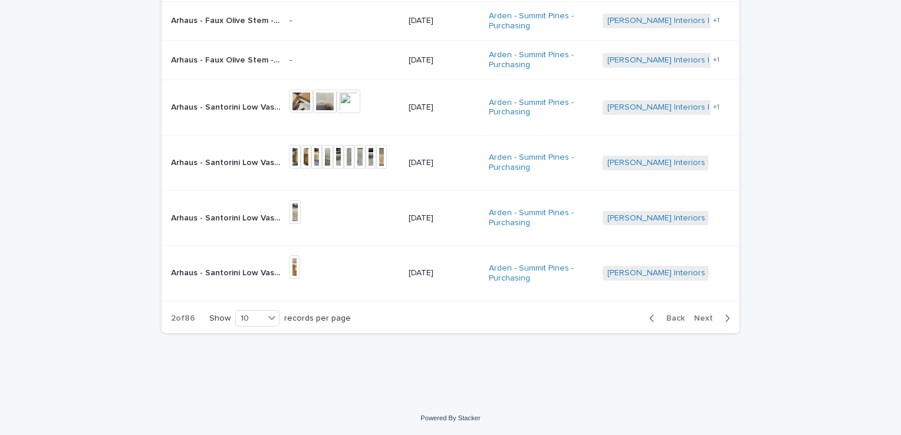
scroll to position [38, 0]
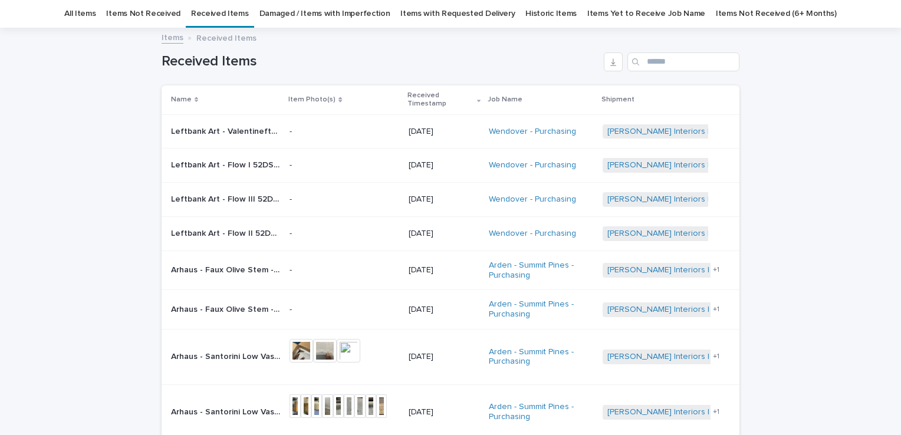
click at [210, 161] on p "Leftbank Art - Flow I 52DS0157-B | 74495" at bounding box center [226, 164] width 111 height 12
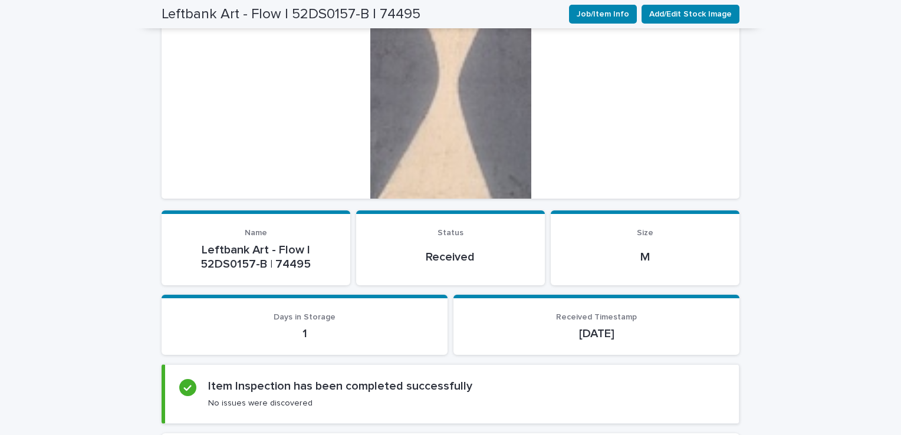
scroll to position [611, 0]
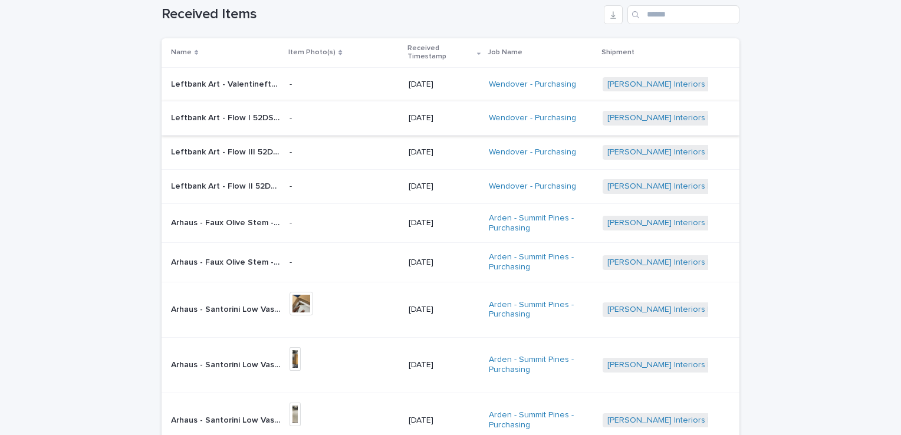
scroll to position [156, 0]
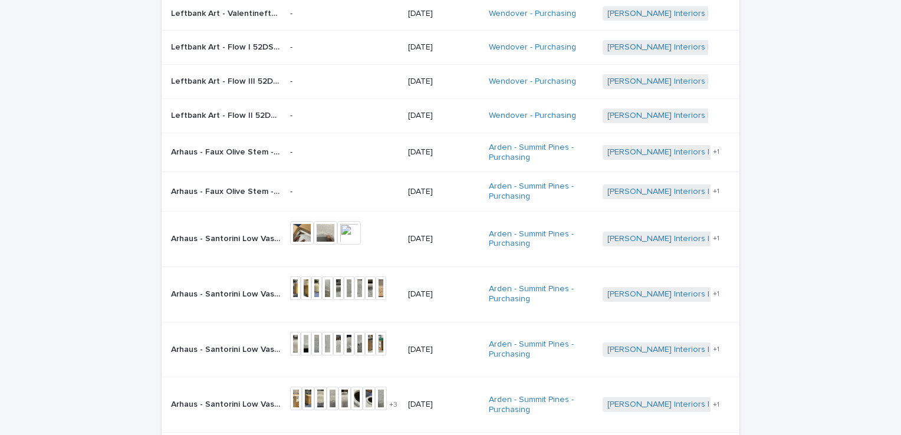
click at [200, 86] on div "Leftbank Art - Flow III 52DS0159-B | 74497 Leftbank Art - Flow III 52DS0159-B |…" at bounding box center [226, 81] width 110 height 19
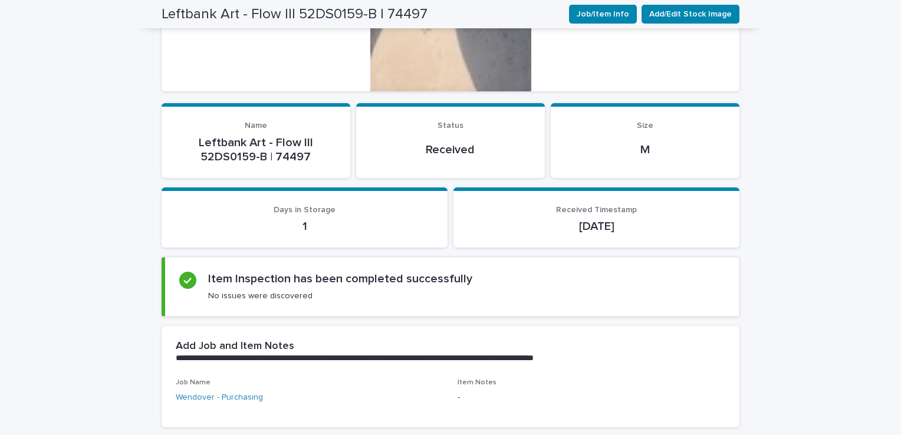
scroll to position [670, 0]
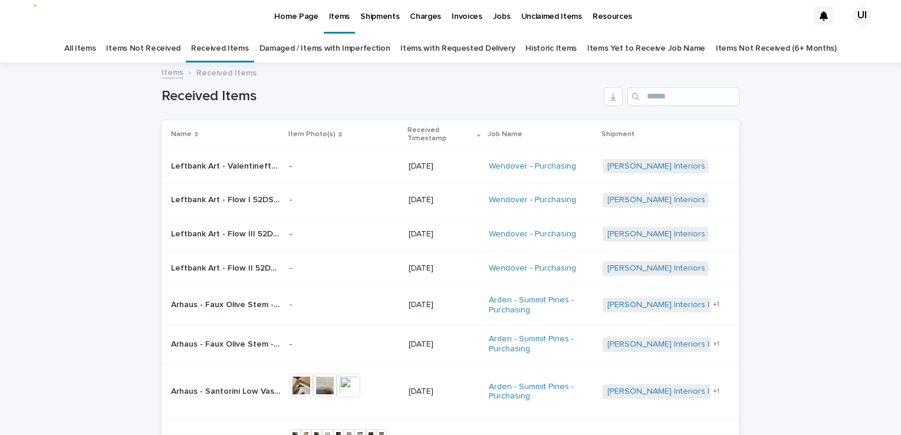
click at [230, 261] on tbody "Leftbank Art - Valentinefts Letter II 52GCJK1576-C 40*53 black gallery float | …" at bounding box center [451, 367] width 578 height 436
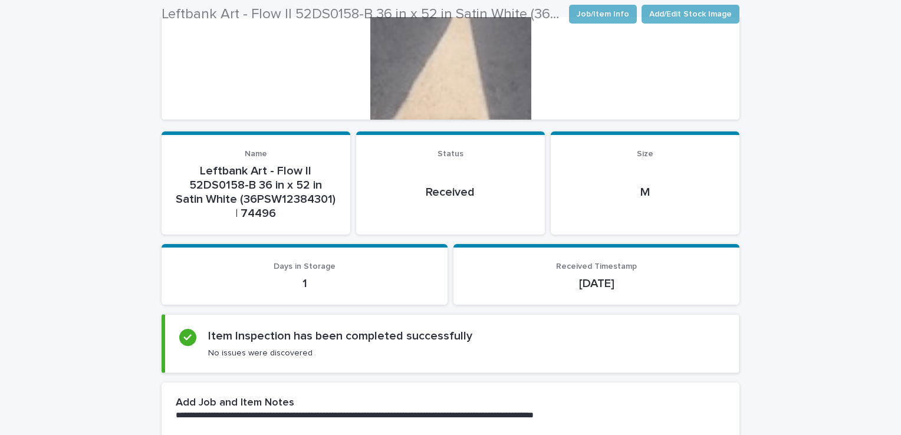
scroll to position [257, 0]
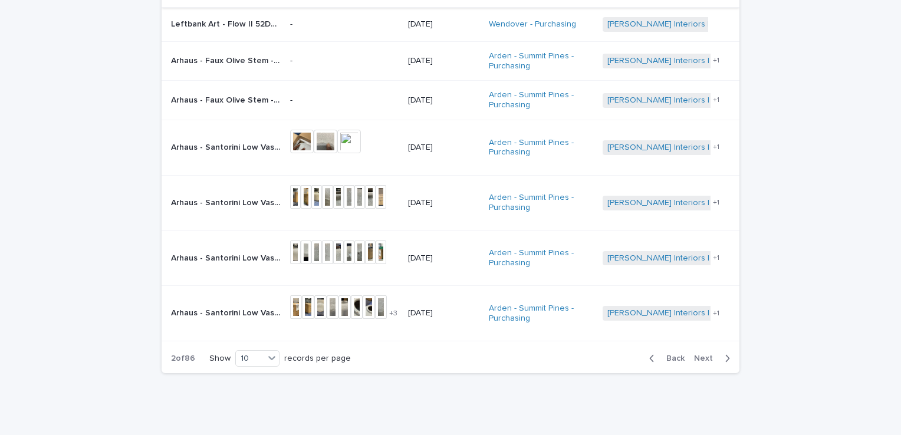
scroll to position [274, 0]
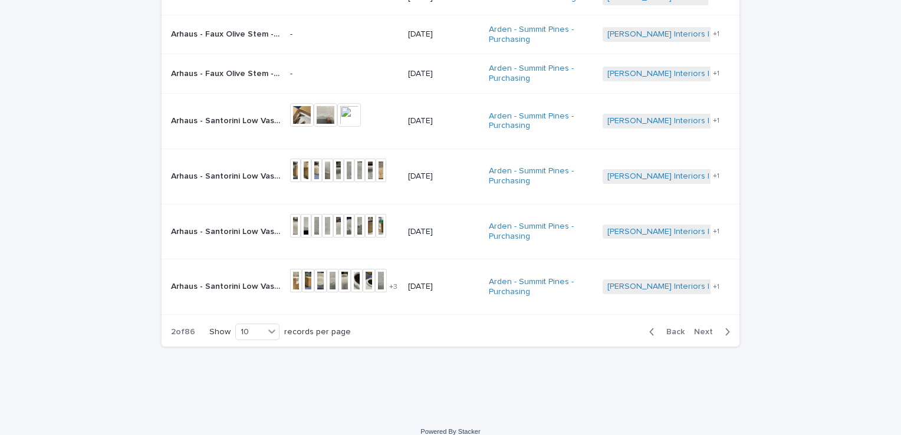
click at [676, 328] on span "Back" at bounding box center [671, 332] width 25 height 8
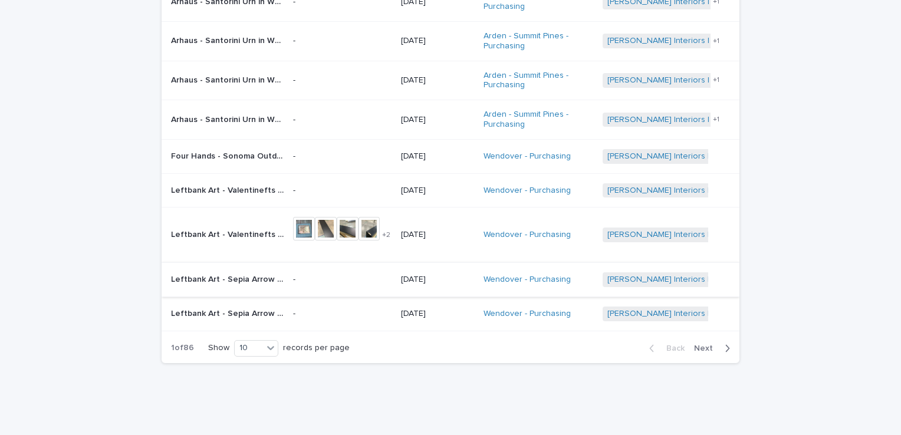
scroll to position [253, 0]
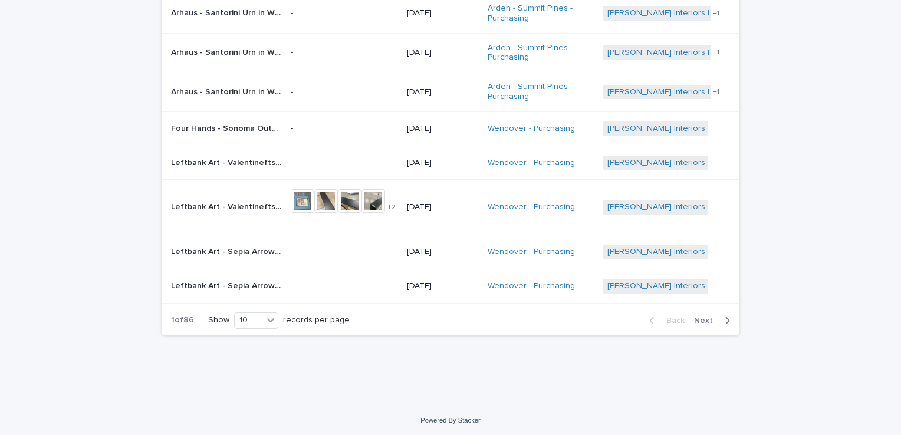
click at [57, 255] on div "Loading... Saving… Loading... Saving… Received Items Name Item Photo(s) Receive…" at bounding box center [450, 109] width 901 height 590
click at [0, 278] on html "Home Page Items Shipments Charges Invoices Jobs Unclaimed Items Resources UI Al…" at bounding box center [450, 217] width 901 height 435
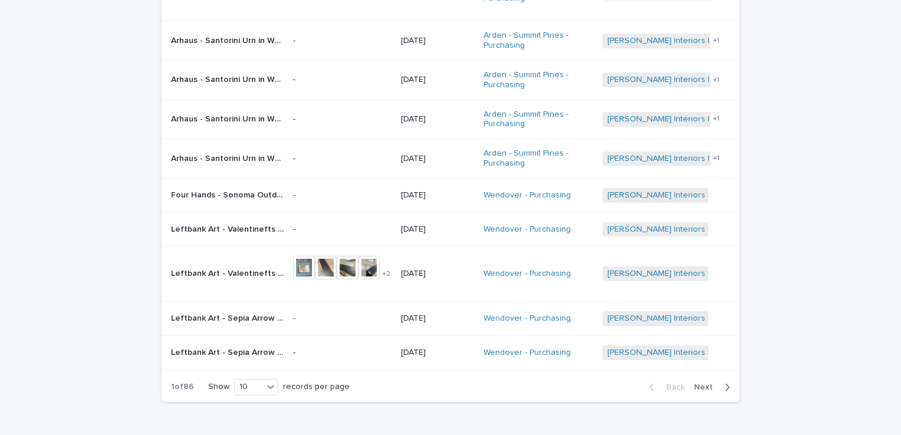
scroll to position [76, 0]
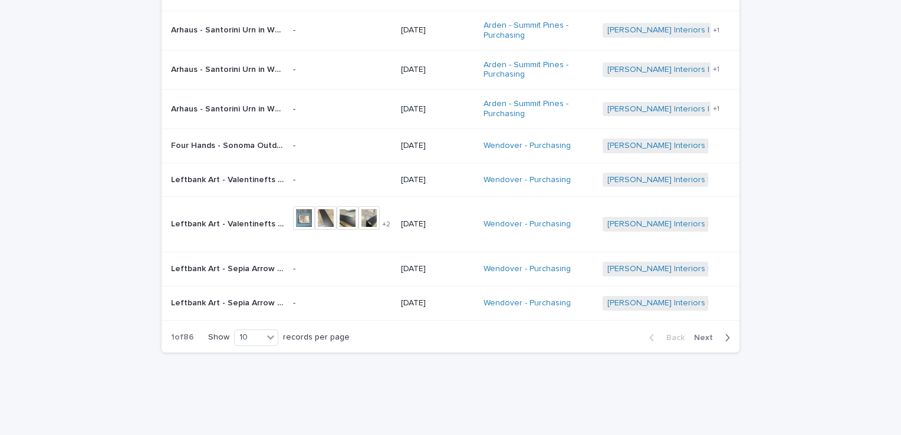
scroll to position [118, 0]
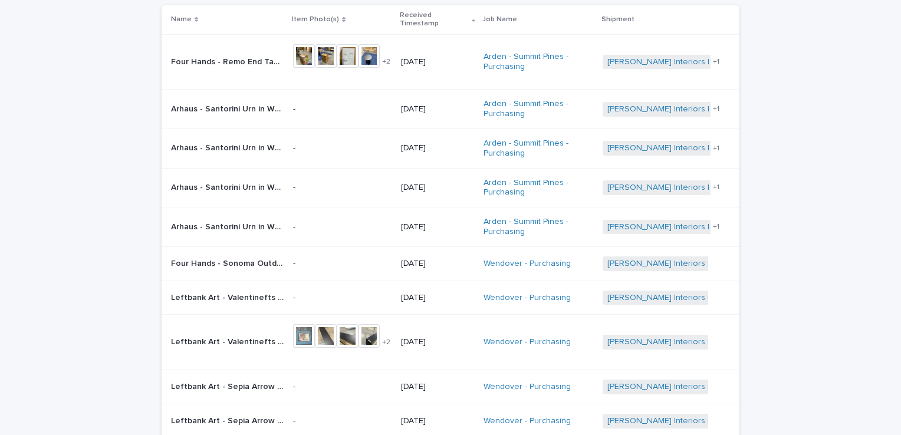
click at [17, 96] on div "Loading... Saving… Loading... Saving… Received Items Name Item Photo(s) Receive…" at bounding box center [450, 244] width 901 height 590
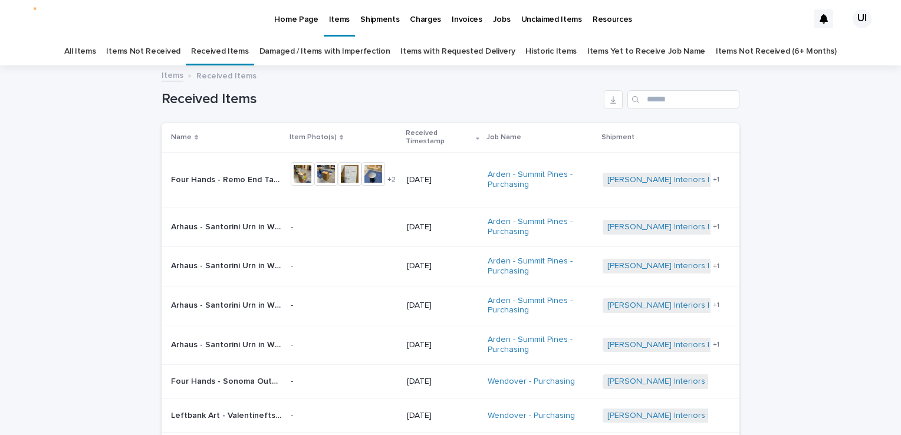
click at [9, 193] on div "Loading... Saving… Loading... Saving… Received Items Name Item Photo(s) Receive…" at bounding box center [450, 362] width 901 height 590
